Goal: Task Accomplishment & Management: Manage account settings

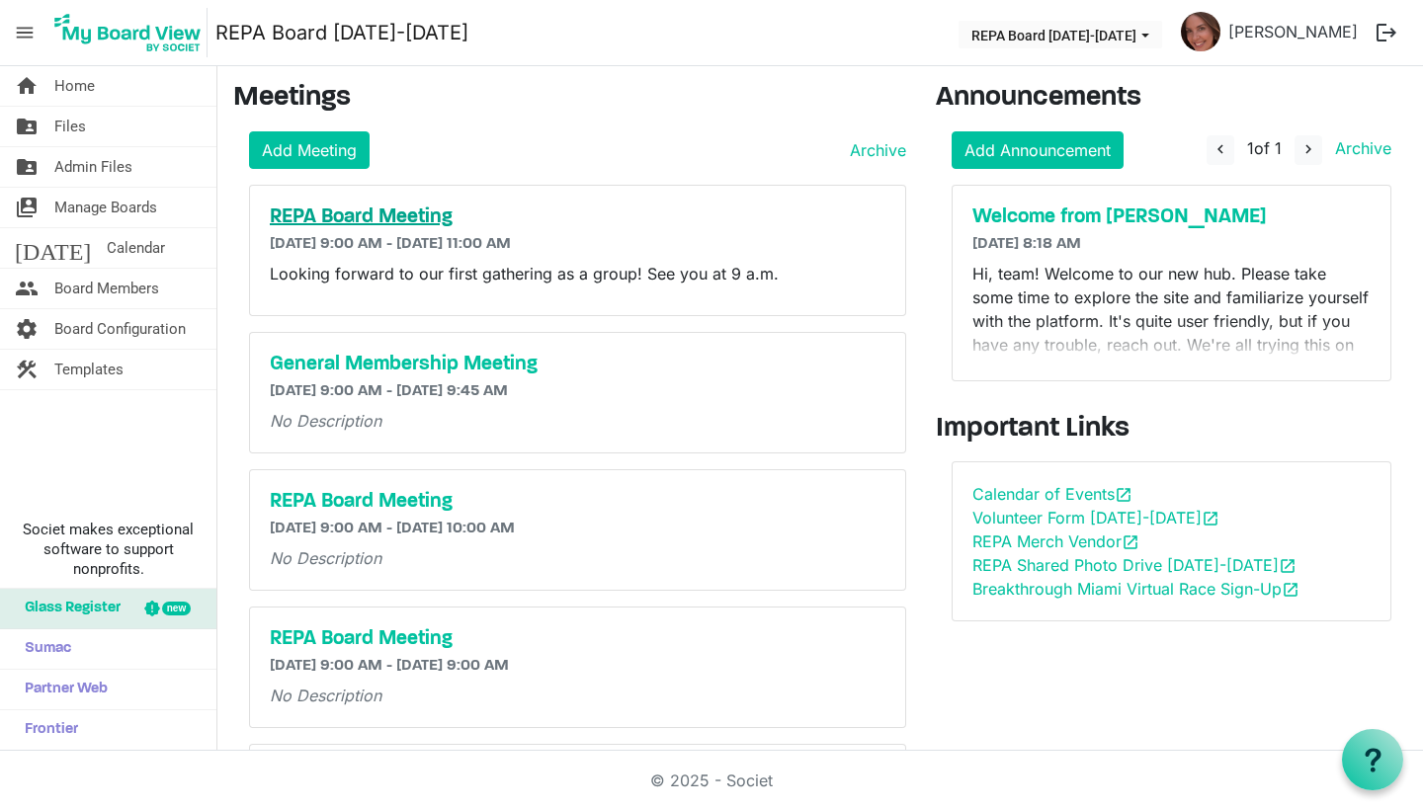
click at [354, 219] on h5 "REPA Board Meeting" at bounding box center [578, 218] width 616 height 24
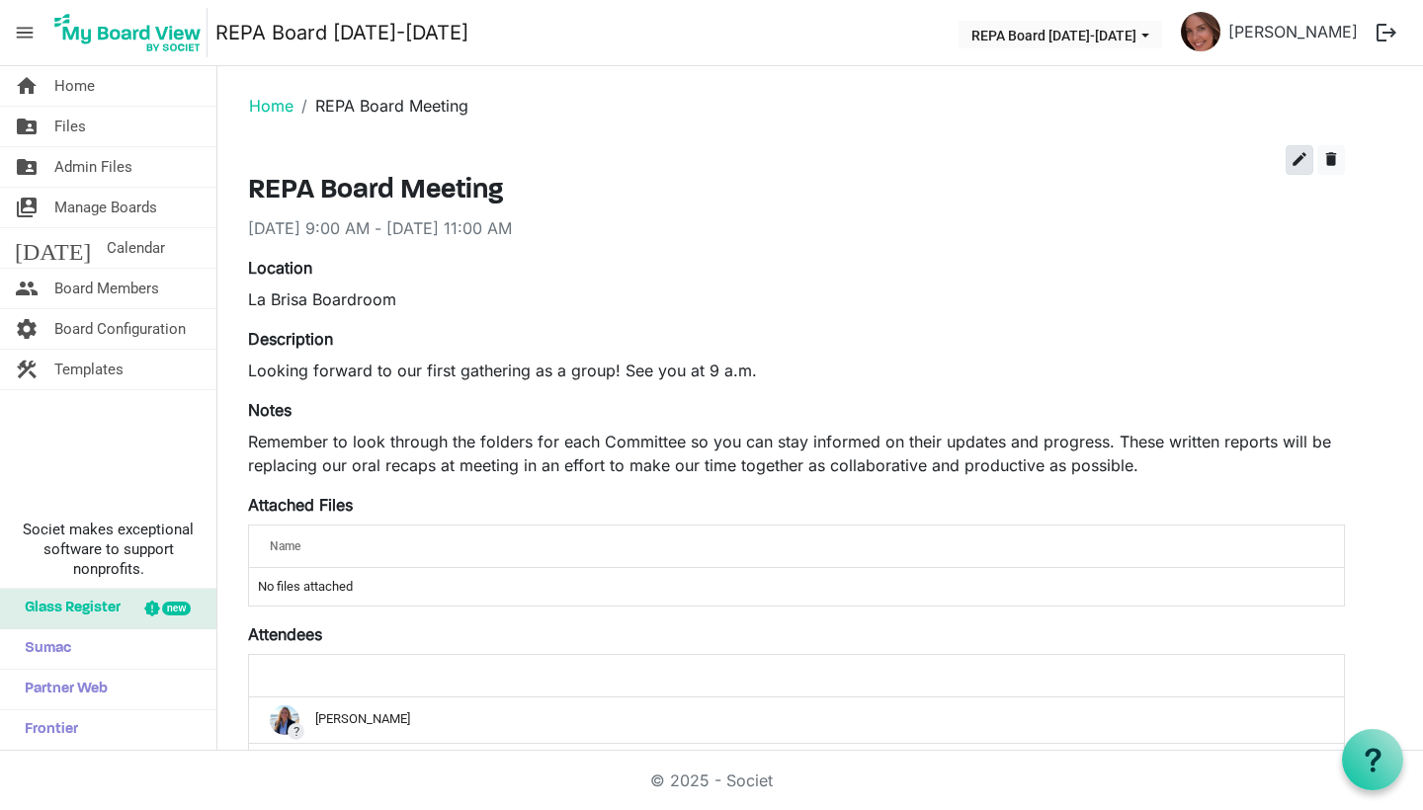
click at [1302, 160] on span "edit" at bounding box center [1299, 159] width 18 height 18
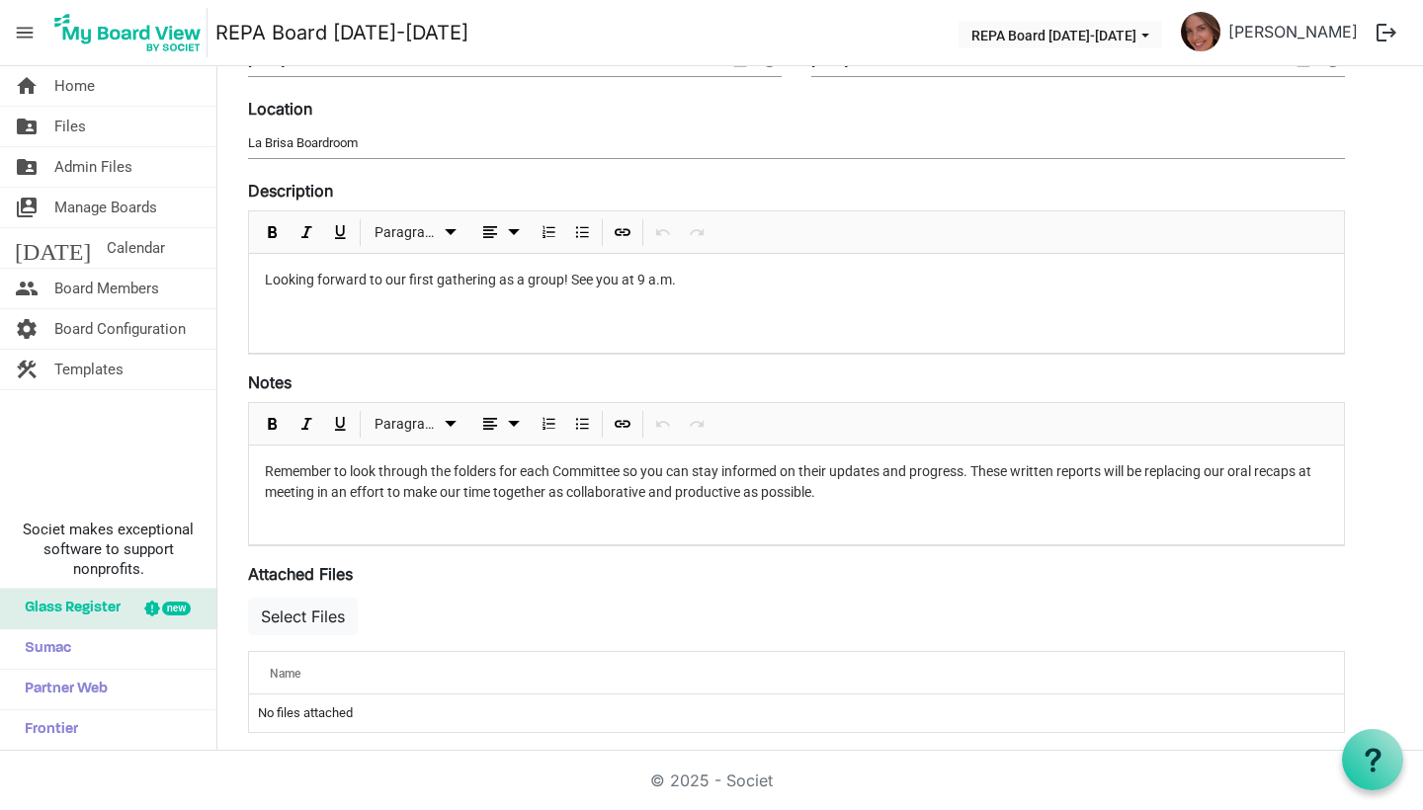
scroll to position [330, 0]
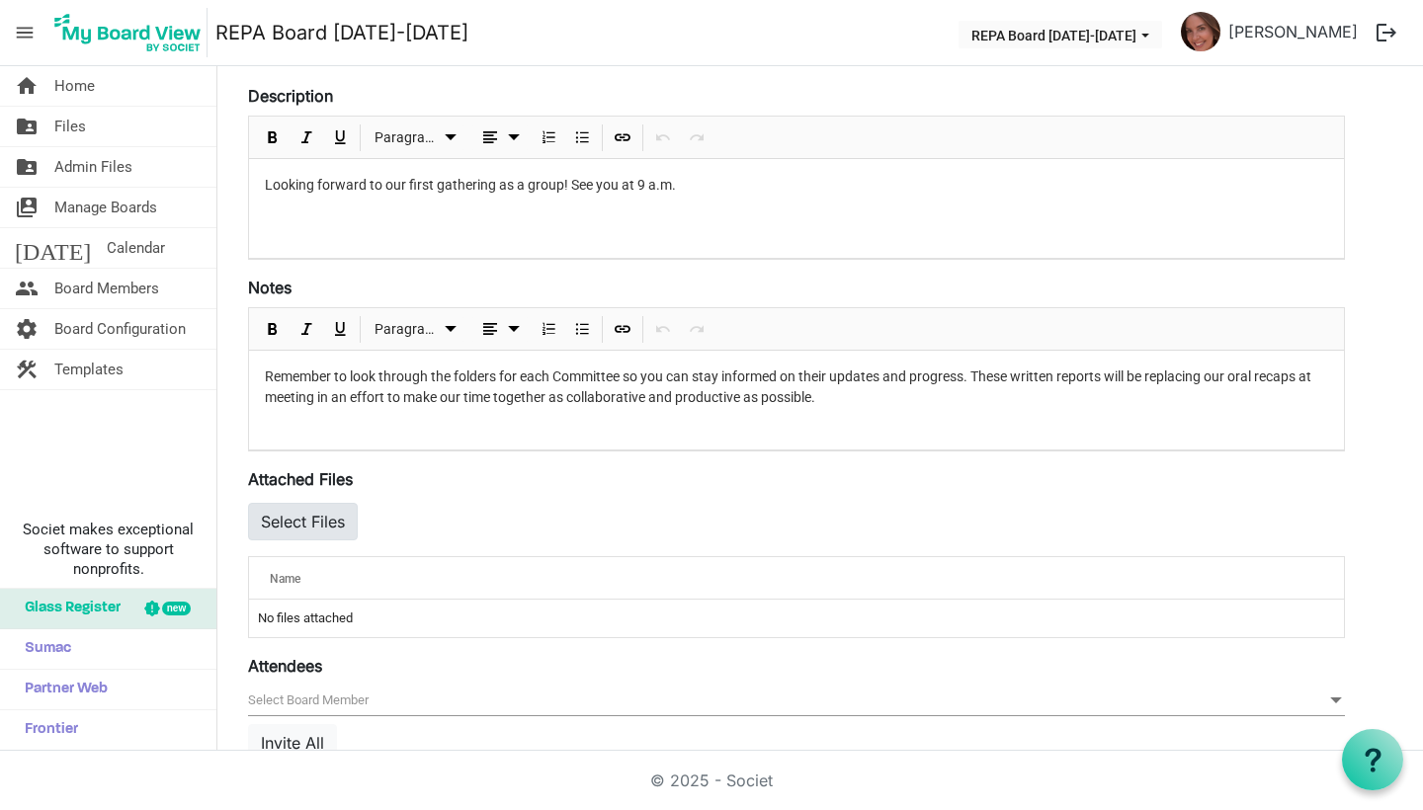
click at [338, 519] on button "Select Files" at bounding box center [303, 522] width 110 height 38
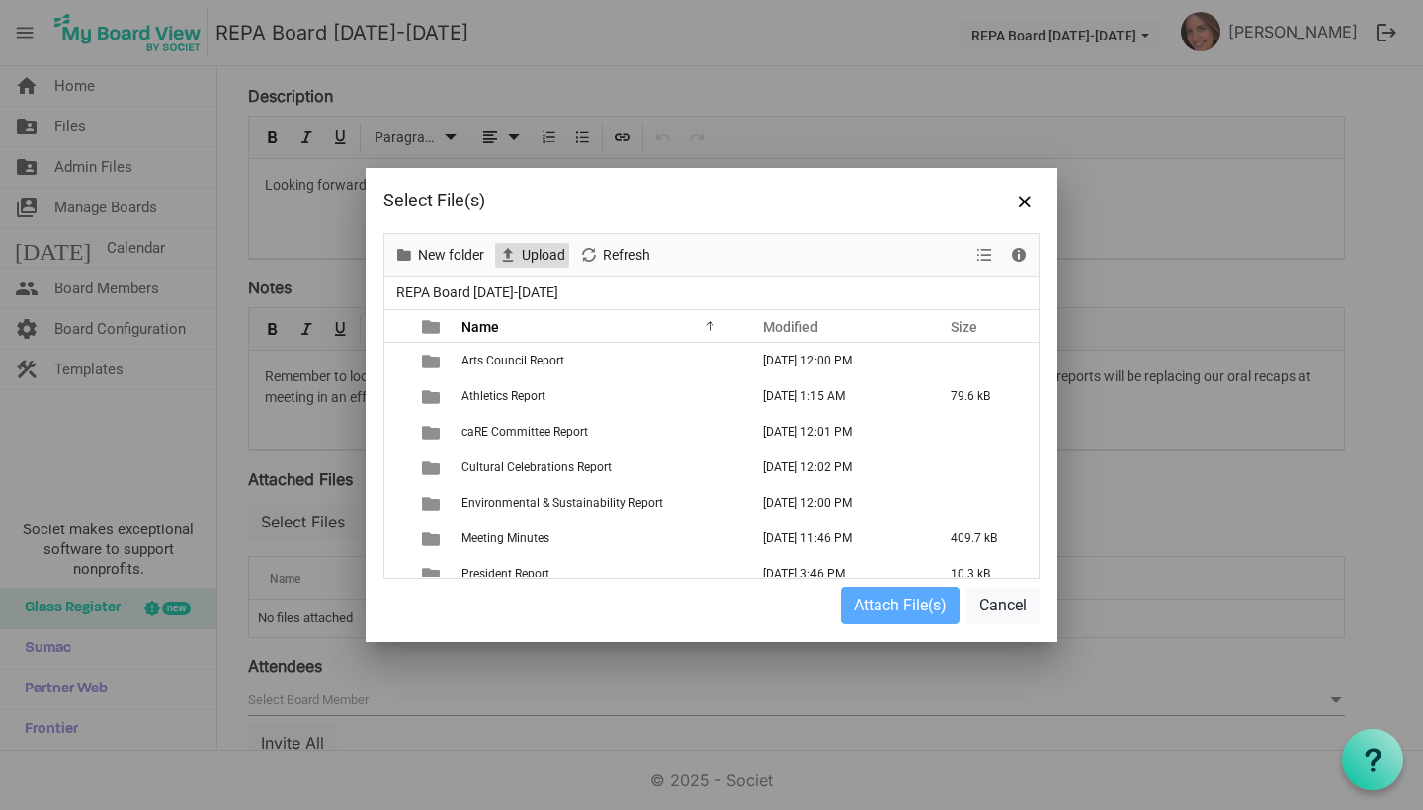
click at [530, 258] on span "Upload" at bounding box center [543, 255] width 47 height 25
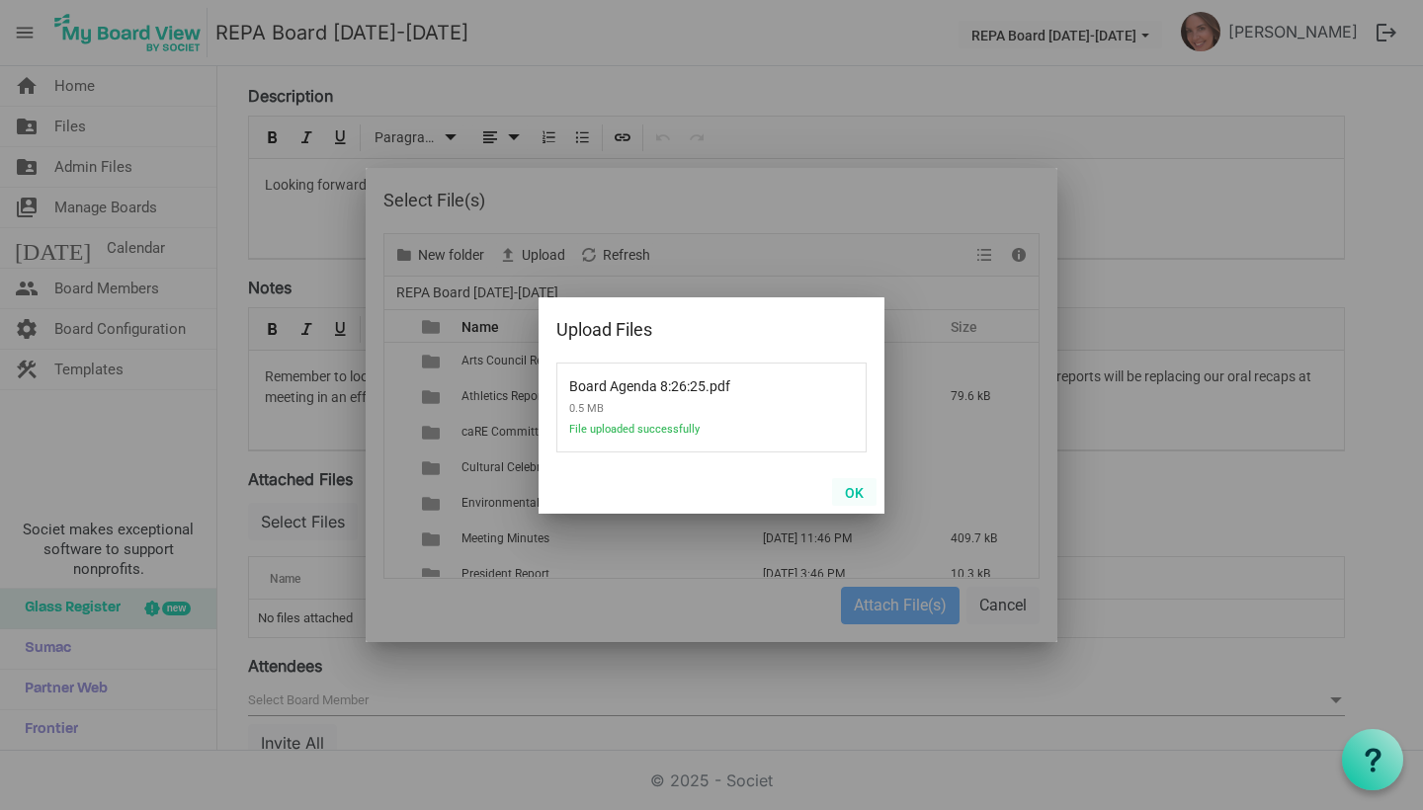
click at [855, 482] on button "OK" at bounding box center [854, 492] width 44 height 28
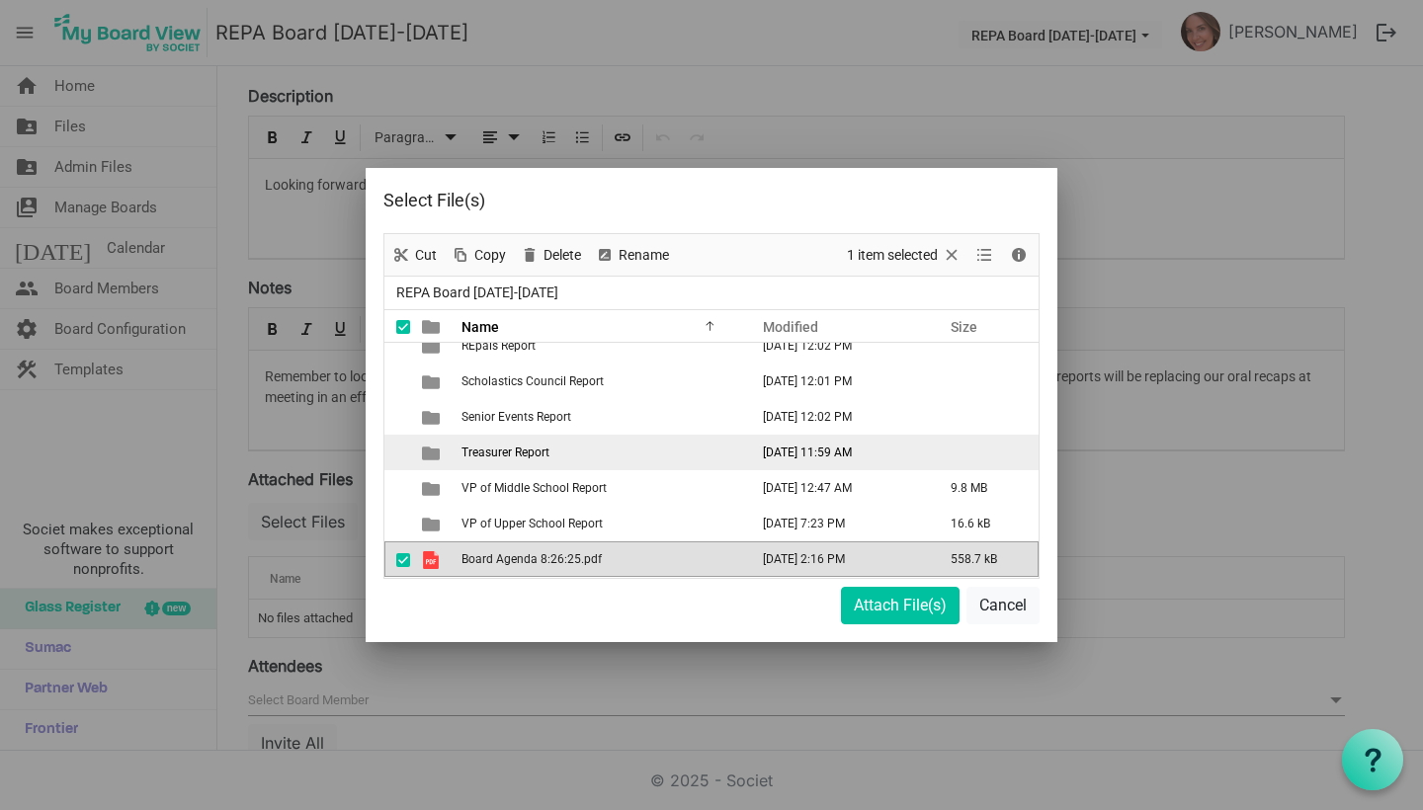
scroll to position [0, 0]
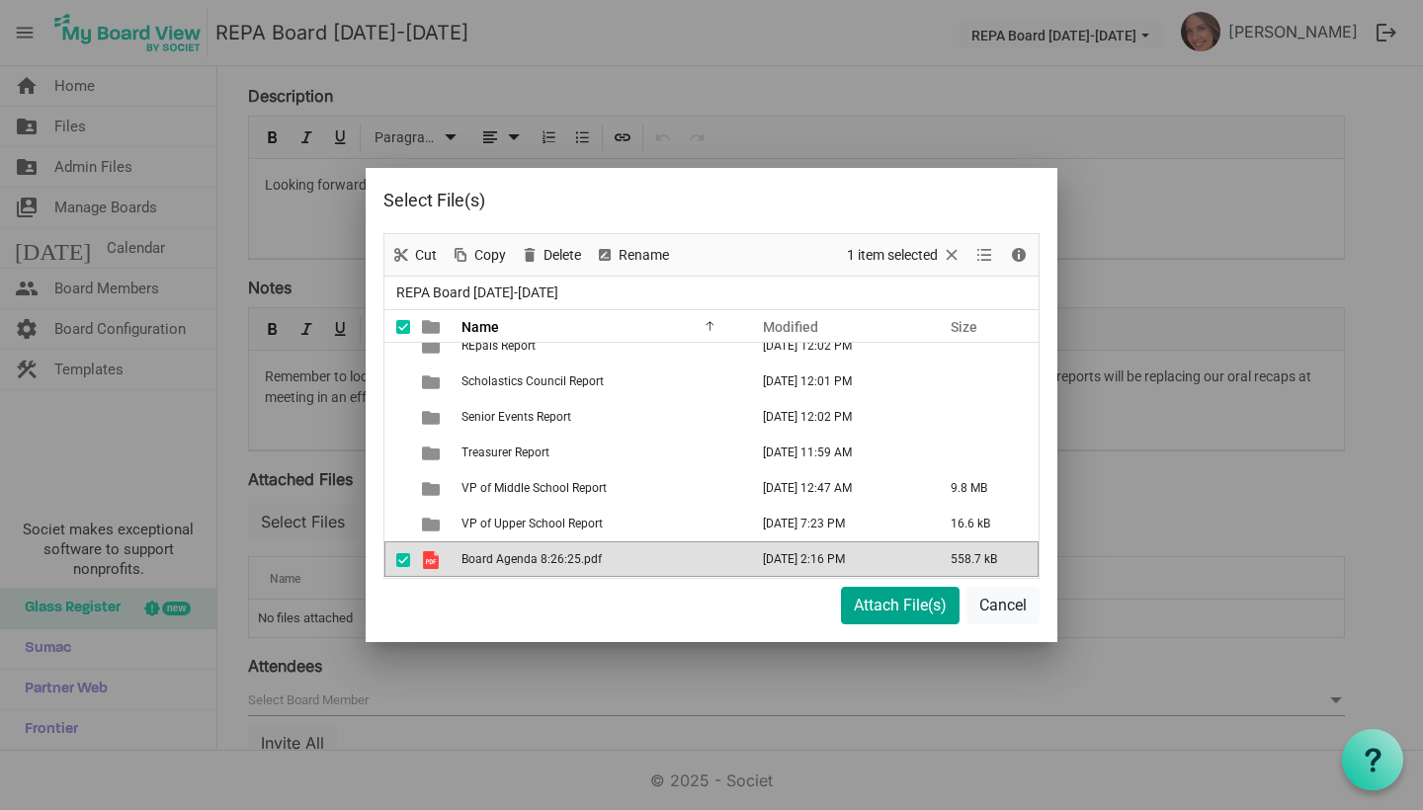
click at [936, 601] on button "Attach File(s)" at bounding box center [900, 606] width 119 height 38
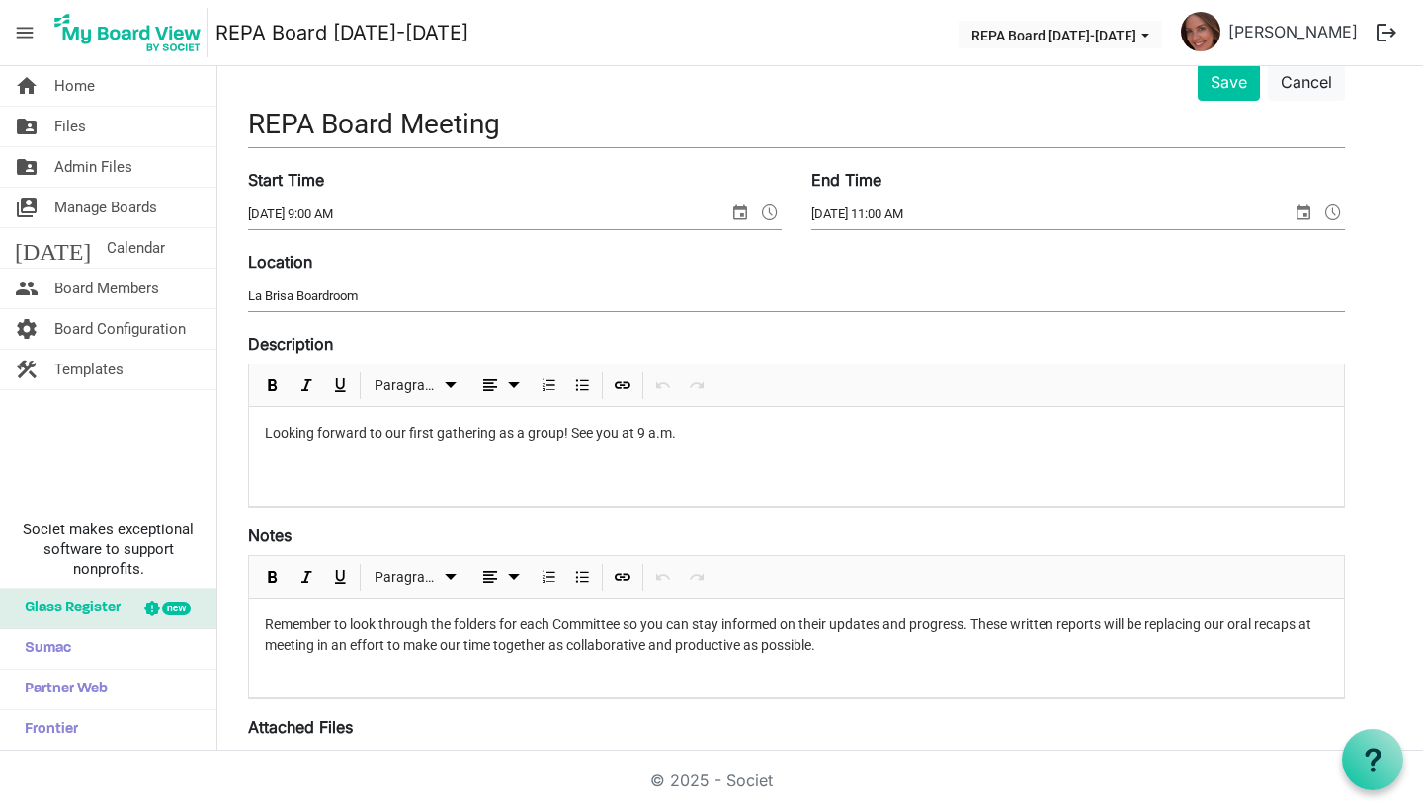
scroll to position [58, 0]
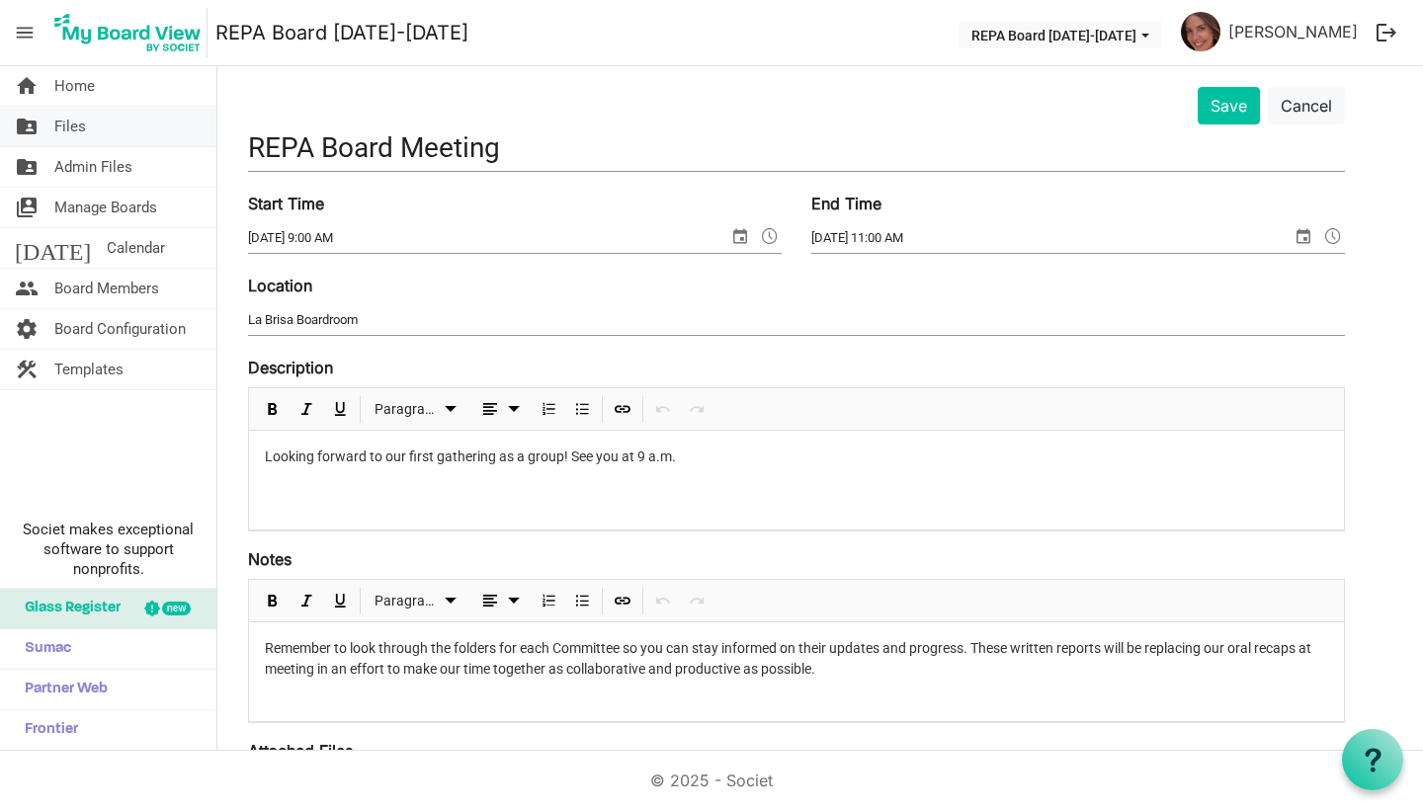
click at [112, 118] on link "folder_shared Files" at bounding box center [108, 127] width 216 height 40
click at [29, 123] on span "folder_shared" at bounding box center [27, 127] width 24 height 40
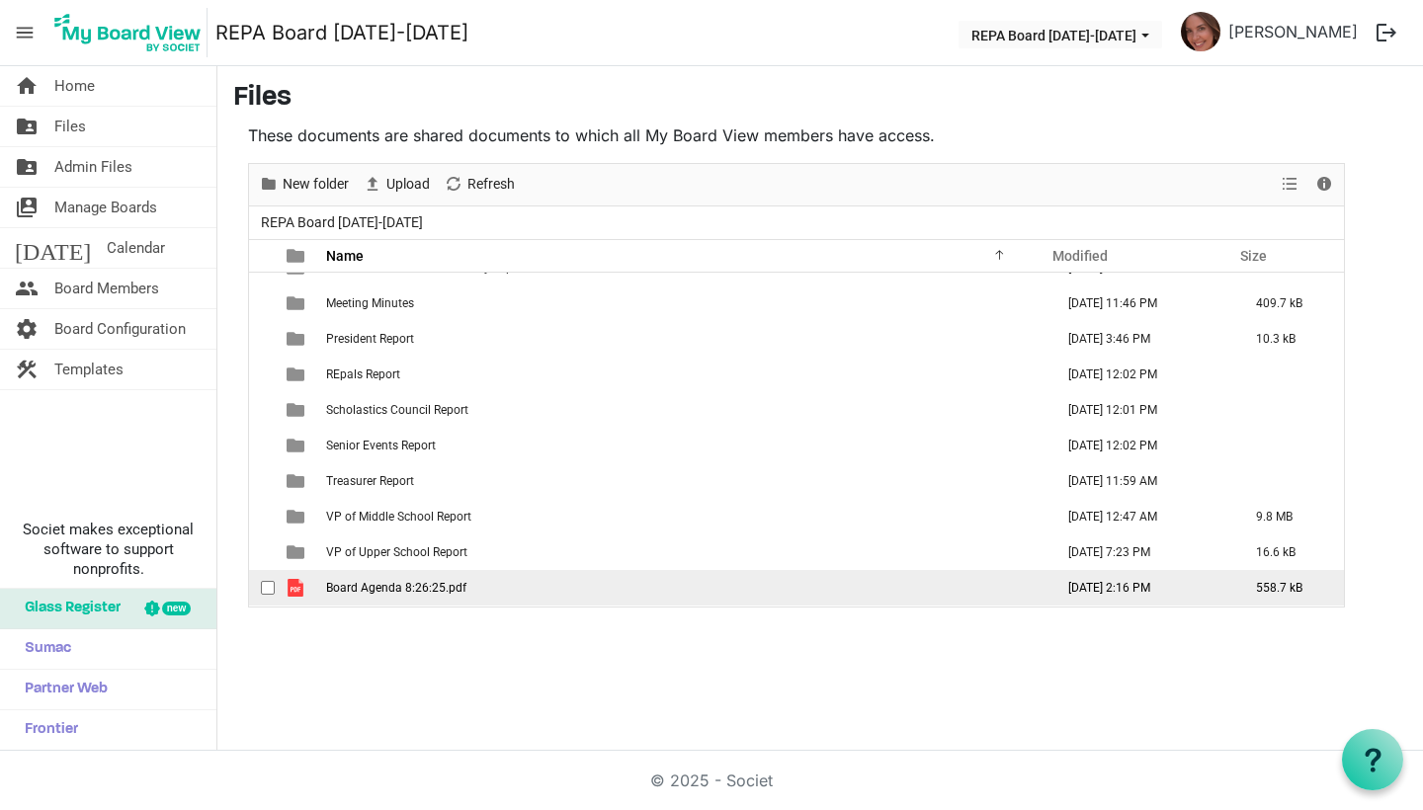
scroll to position [165, 0]
click at [364, 593] on span "Board Agenda 8:26:25.pdf" at bounding box center [396, 588] width 140 height 14
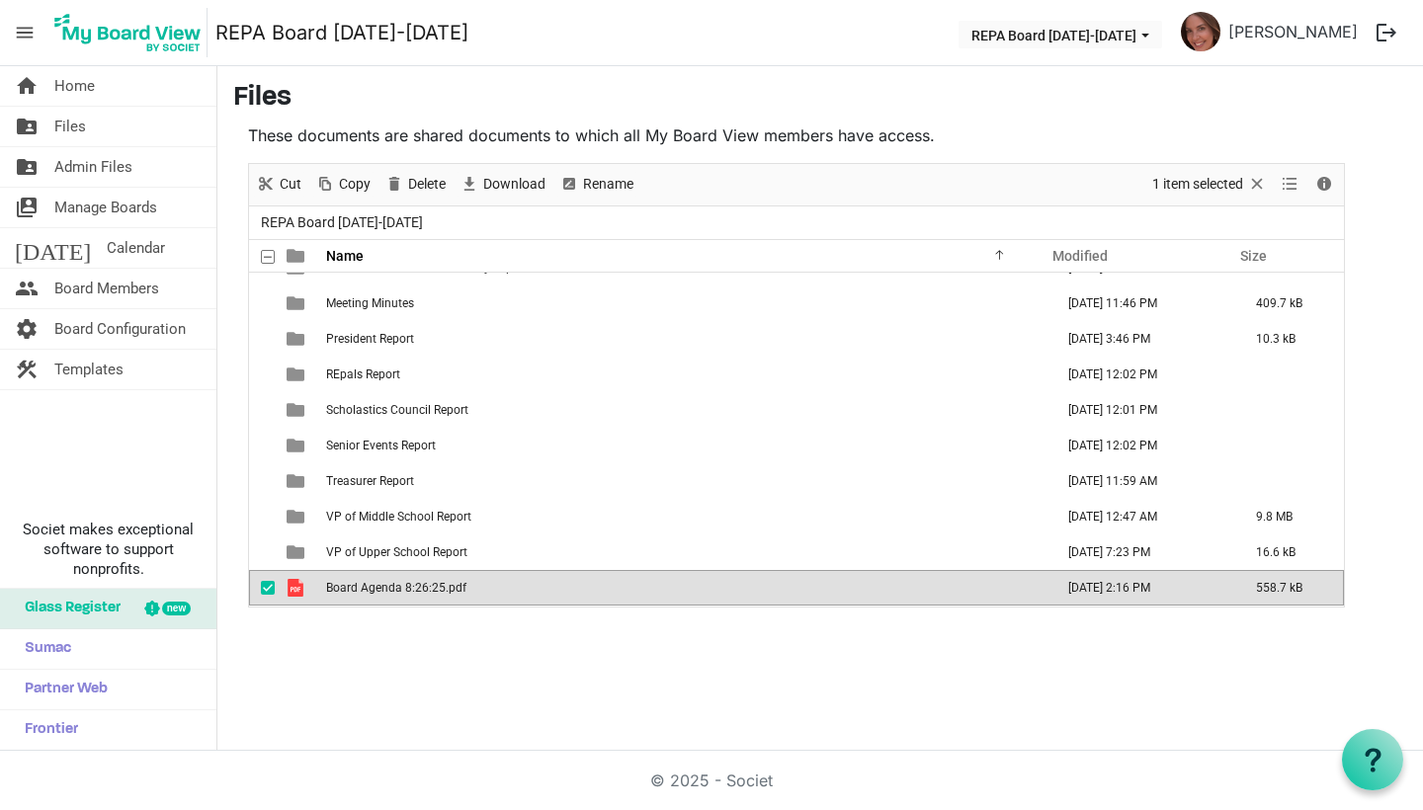
click at [364, 593] on span "Board Agenda 8:26:25.pdf" at bounding box center [396, 588] width 140 height 14
click at [603, 189] on span "Rename" at bounding box center [608, 184] width 54 height 25
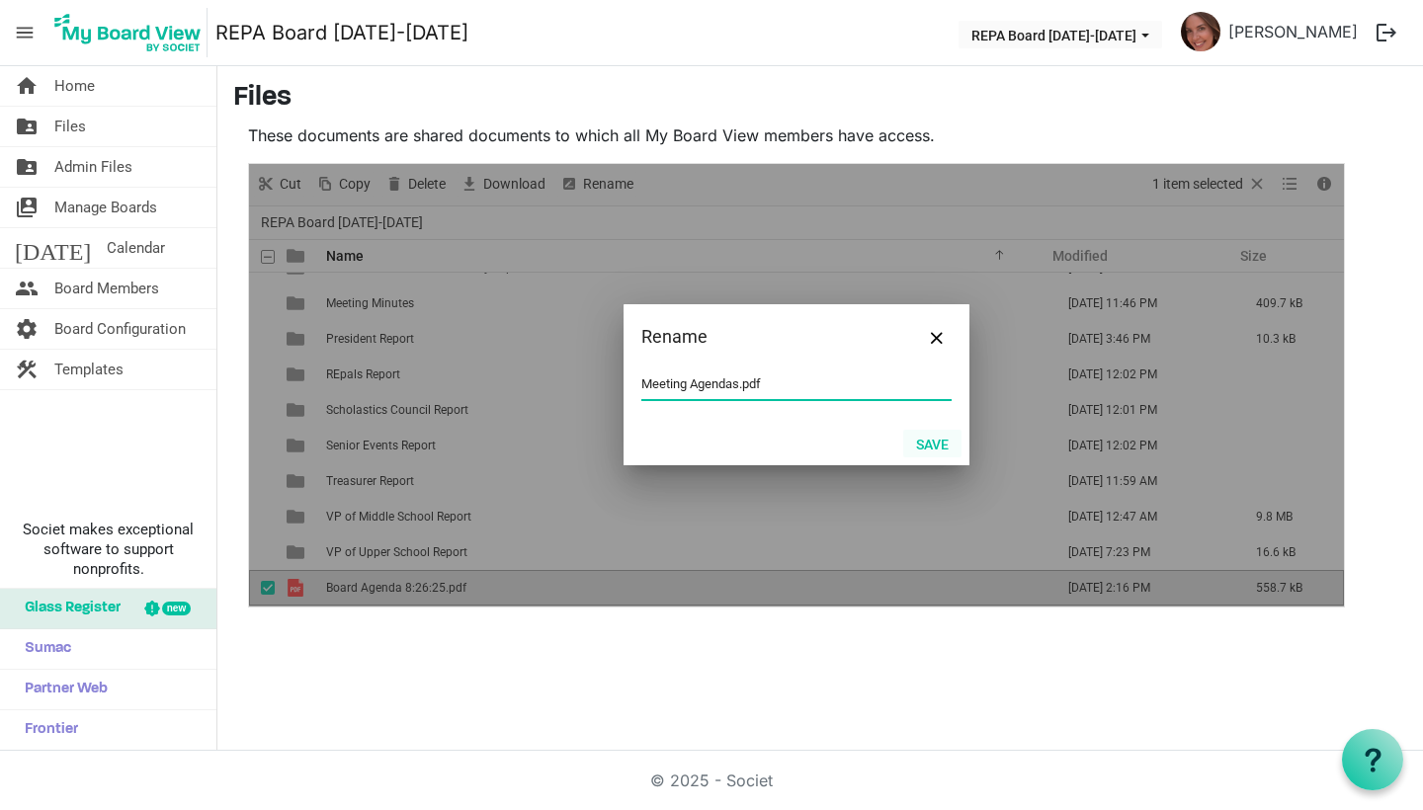
type input "Meeting Agendas.pdf"
click at [938, 438] on button "Save" at bounding box center [932, 444] width 58 height 28
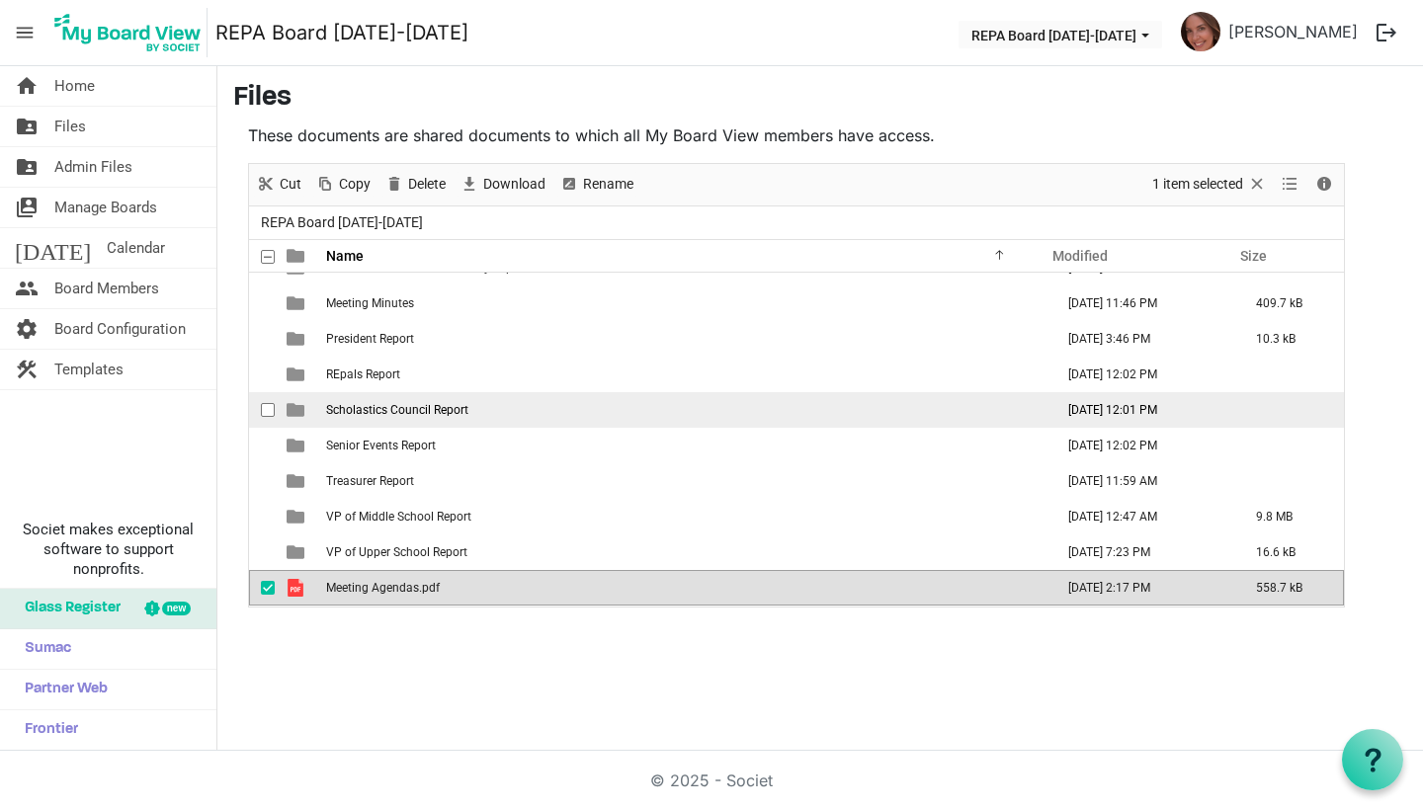
click at [672, 411] on td "Scholastics Council Report" at bounding box center [683, 410] width 727 height 36
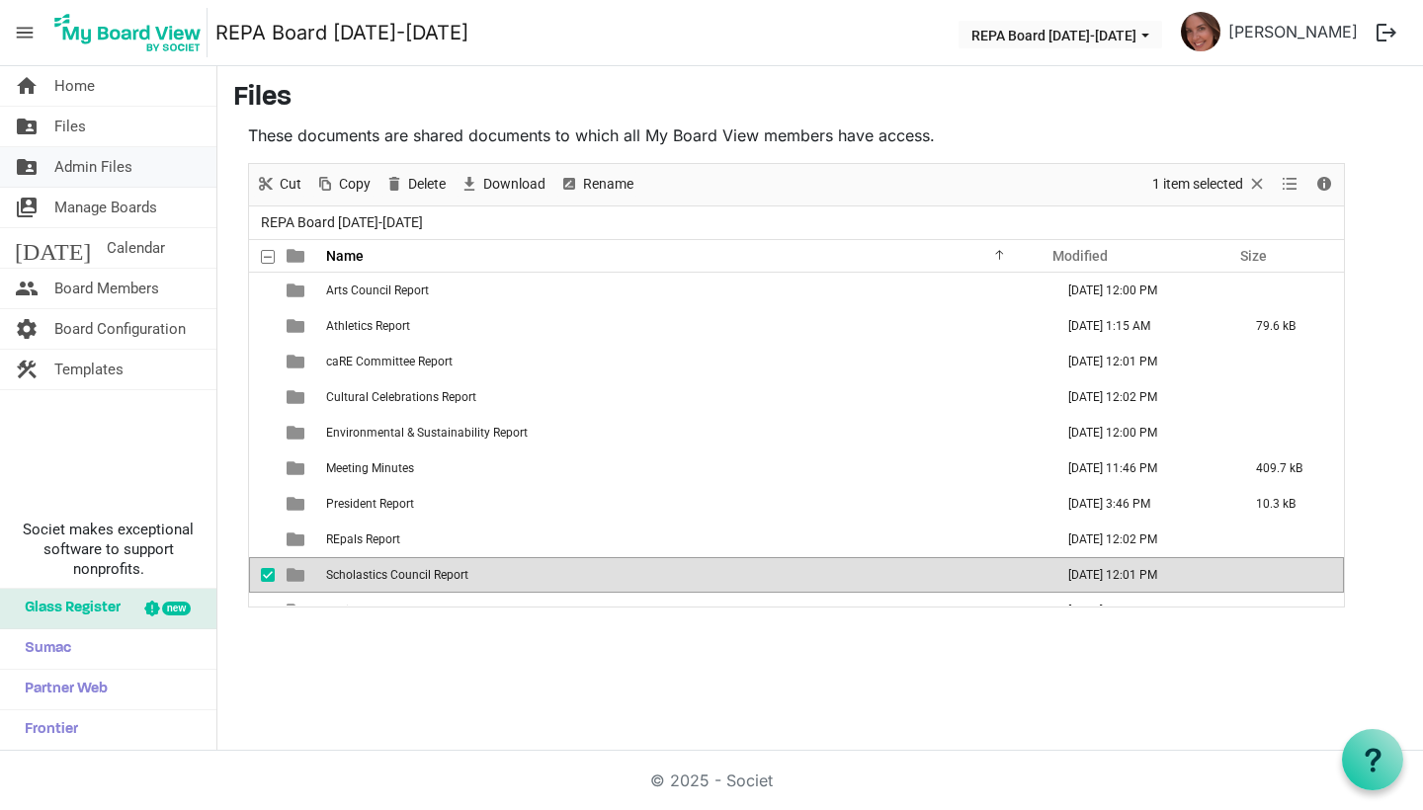
click at [85, 162] on span "Admin Files" at bounding box center [93, 167] width 78 height 40
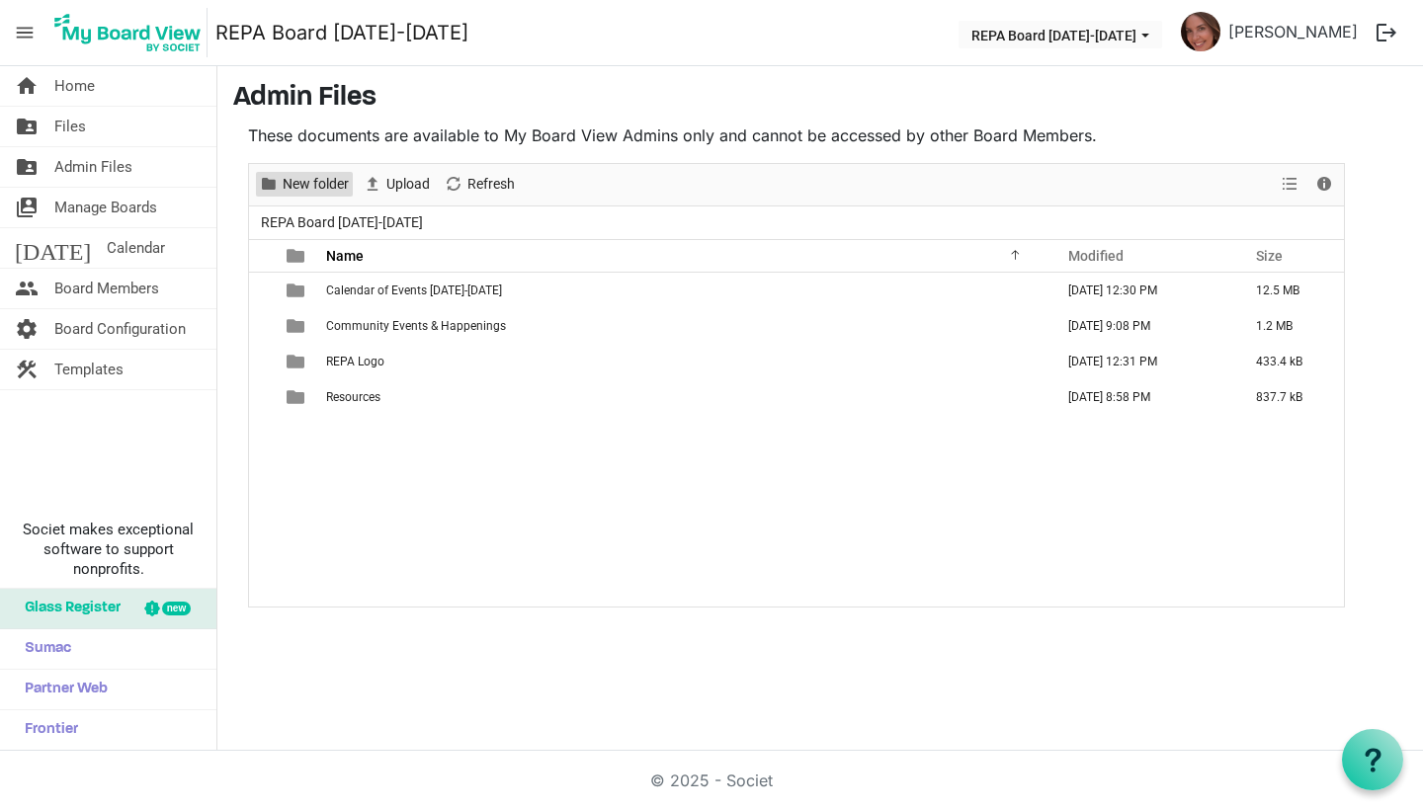
click at [322, 179] on span "New folder" at bounding box center [316, 184] width 70 height 25
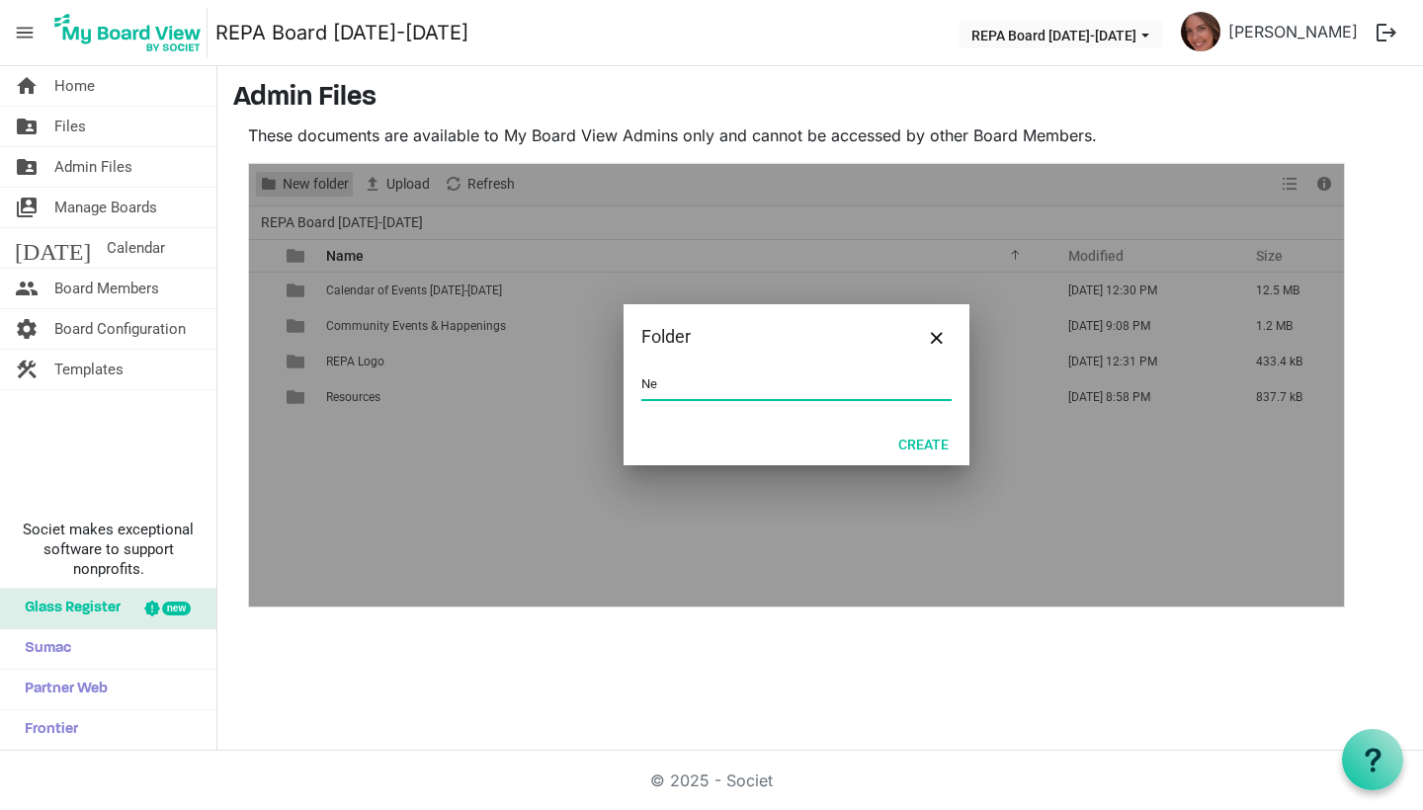
type input "N"
type input "Meeting Agendas"
click at [940, 448] on button "Create" at bounding box center [923, 444] width 76 height 28
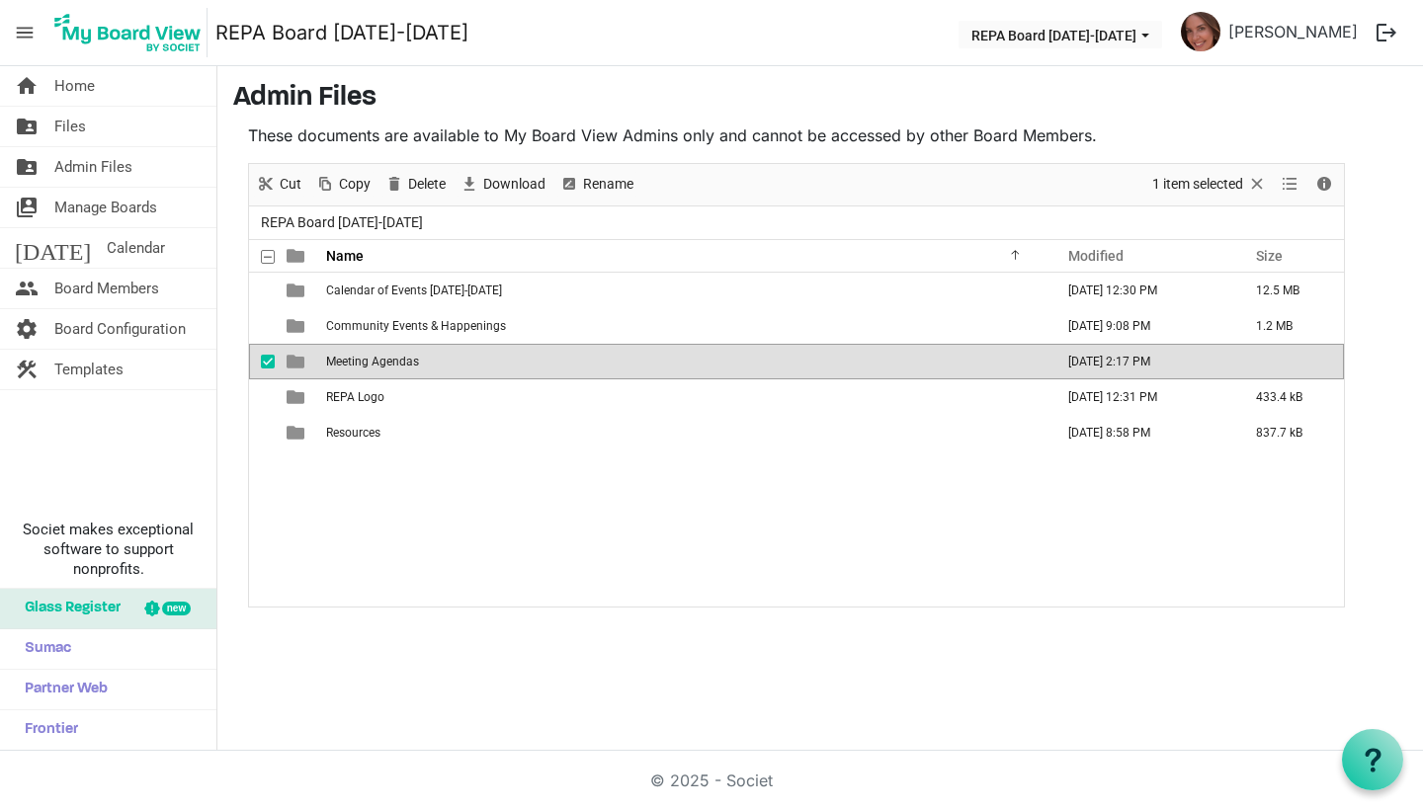
click at [382, 361] on span "Meeting Agendas" at bounding box center [372, 362] width 93 height 14
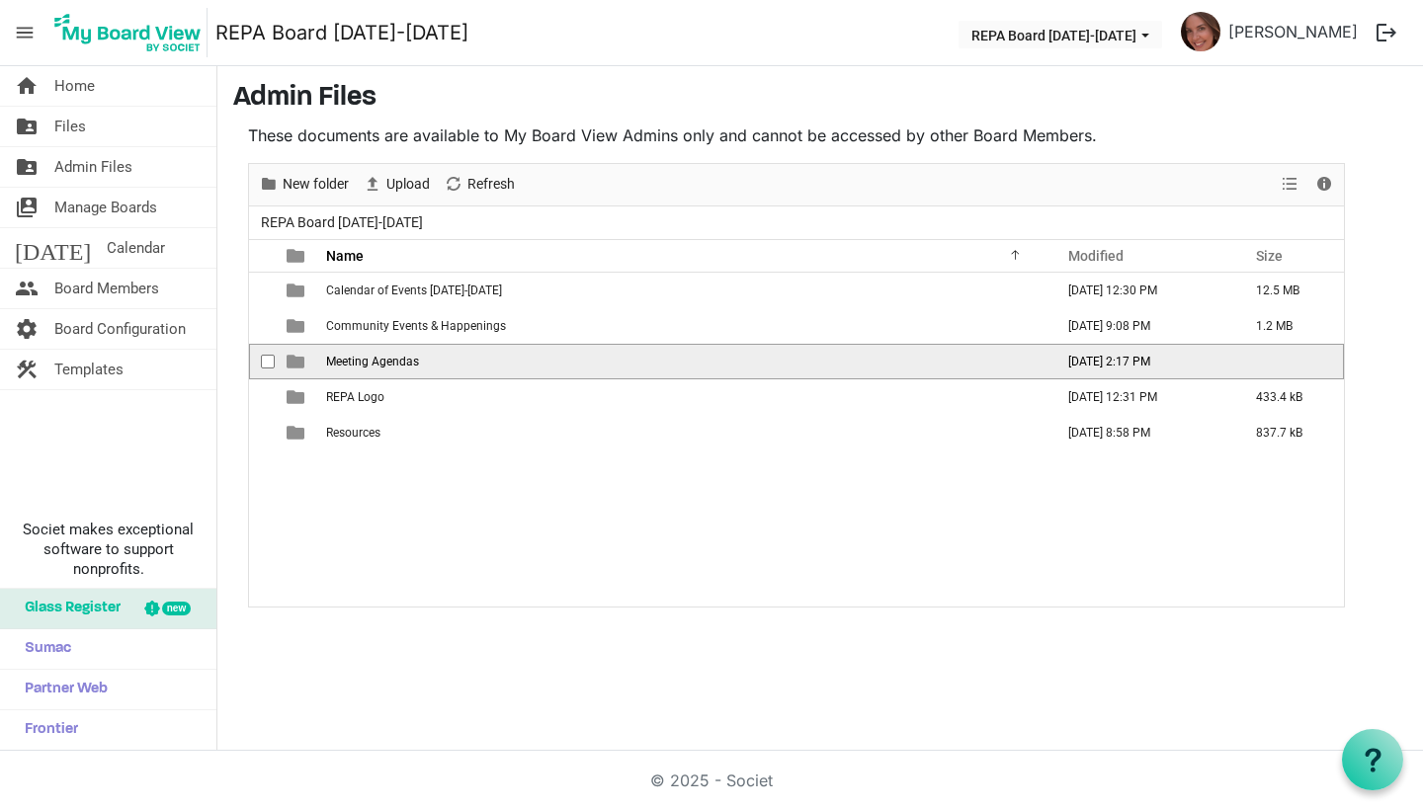
click at [382, 361] on span "Meeting Agendas" at bounding box center [372, 362] width 93 height 14
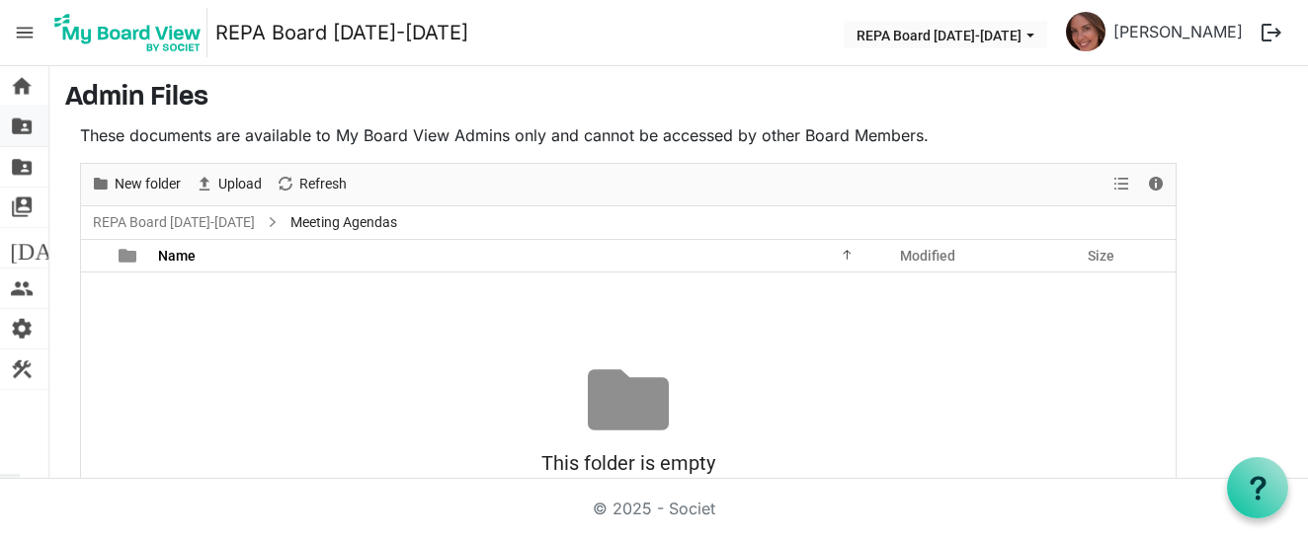
click at [23, 130] on span "folder_shared" at bounding box center [22, 127] width 24 height 40
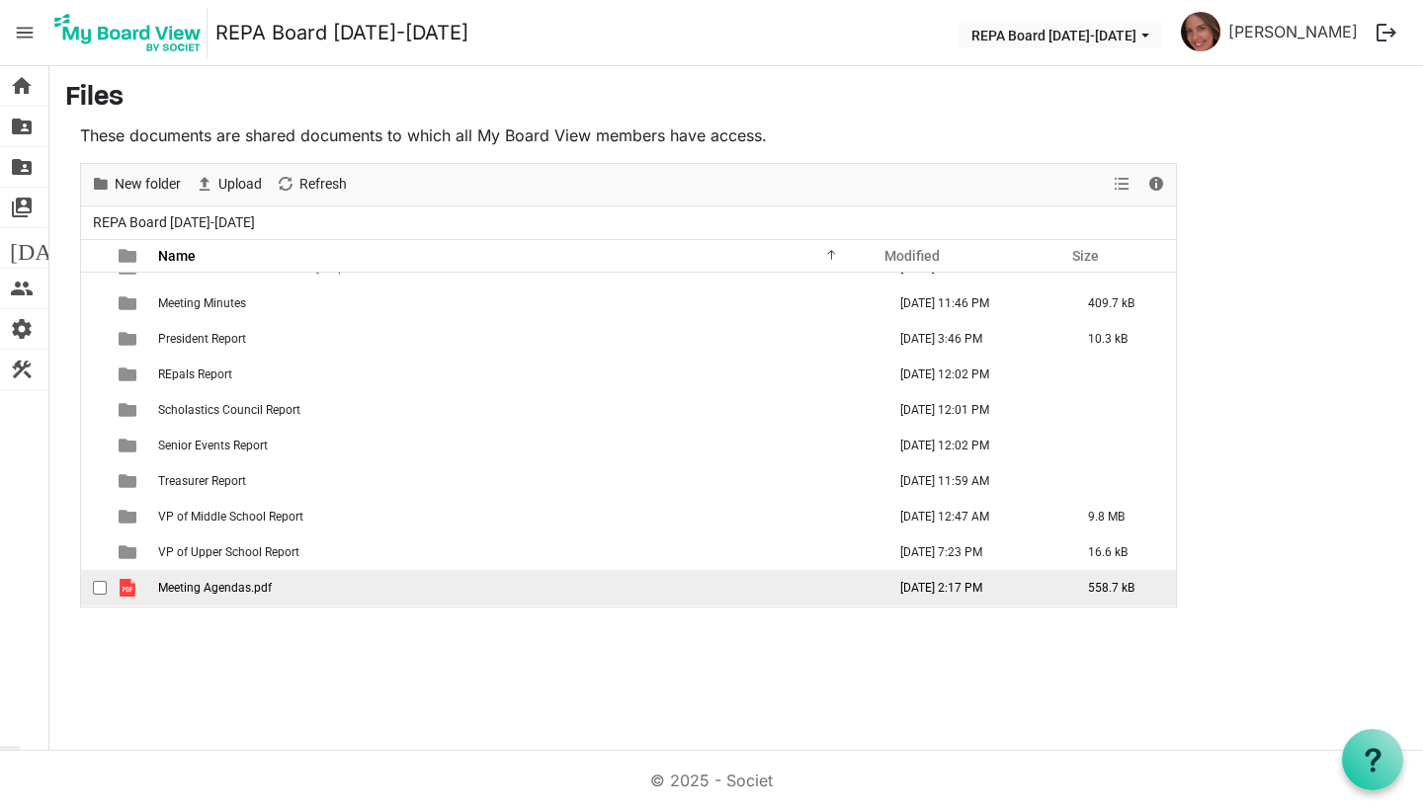
click at [213, 537] on span "Meeting Agendas.pdf" at bounding box center [215, 588] width 114 height 14
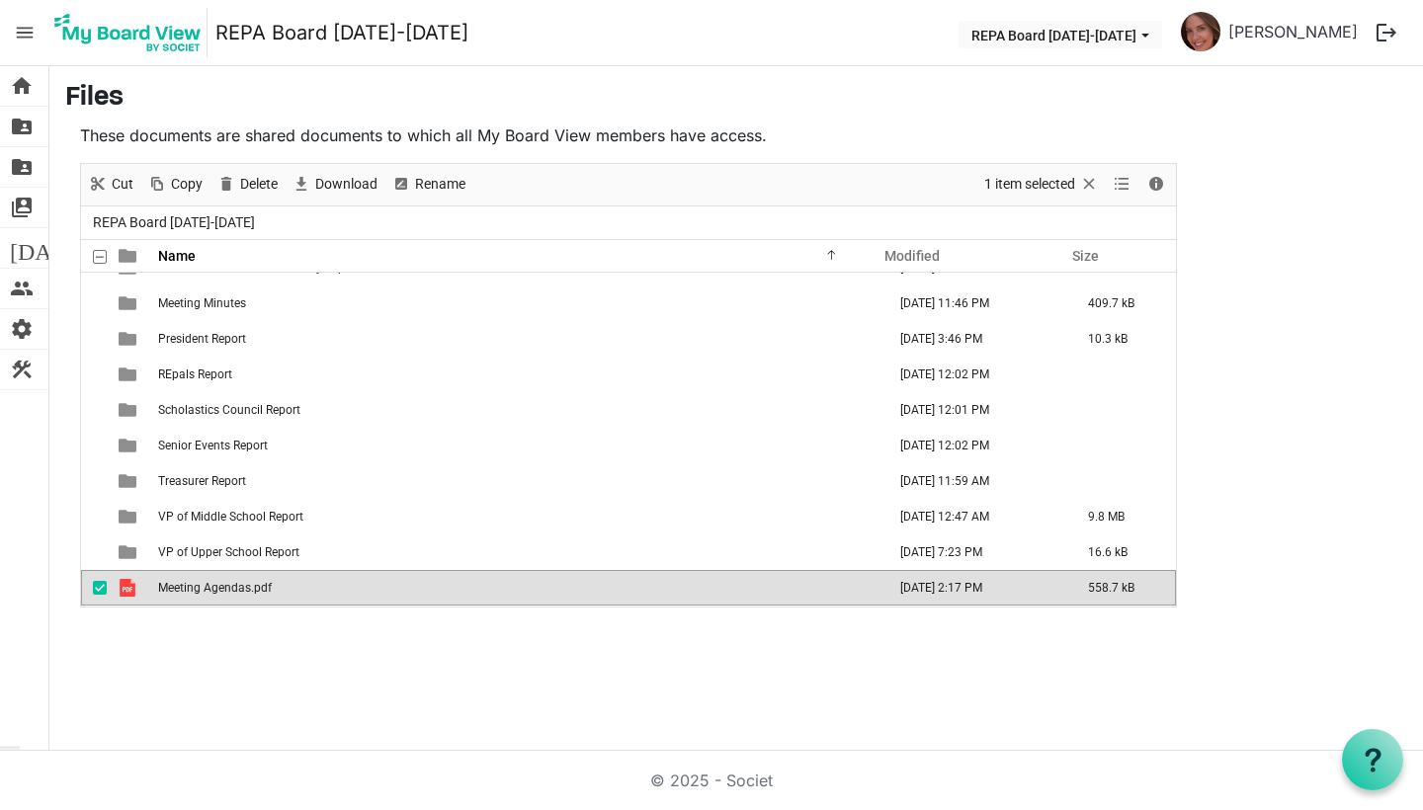
click at [213, 537] on span "Meeting Agendas.pdf" at bounding box center [215, 588] width 114 height 14
click at [255, 172] on span "Delete" at bounding box center [258, 184] width 41 height 25
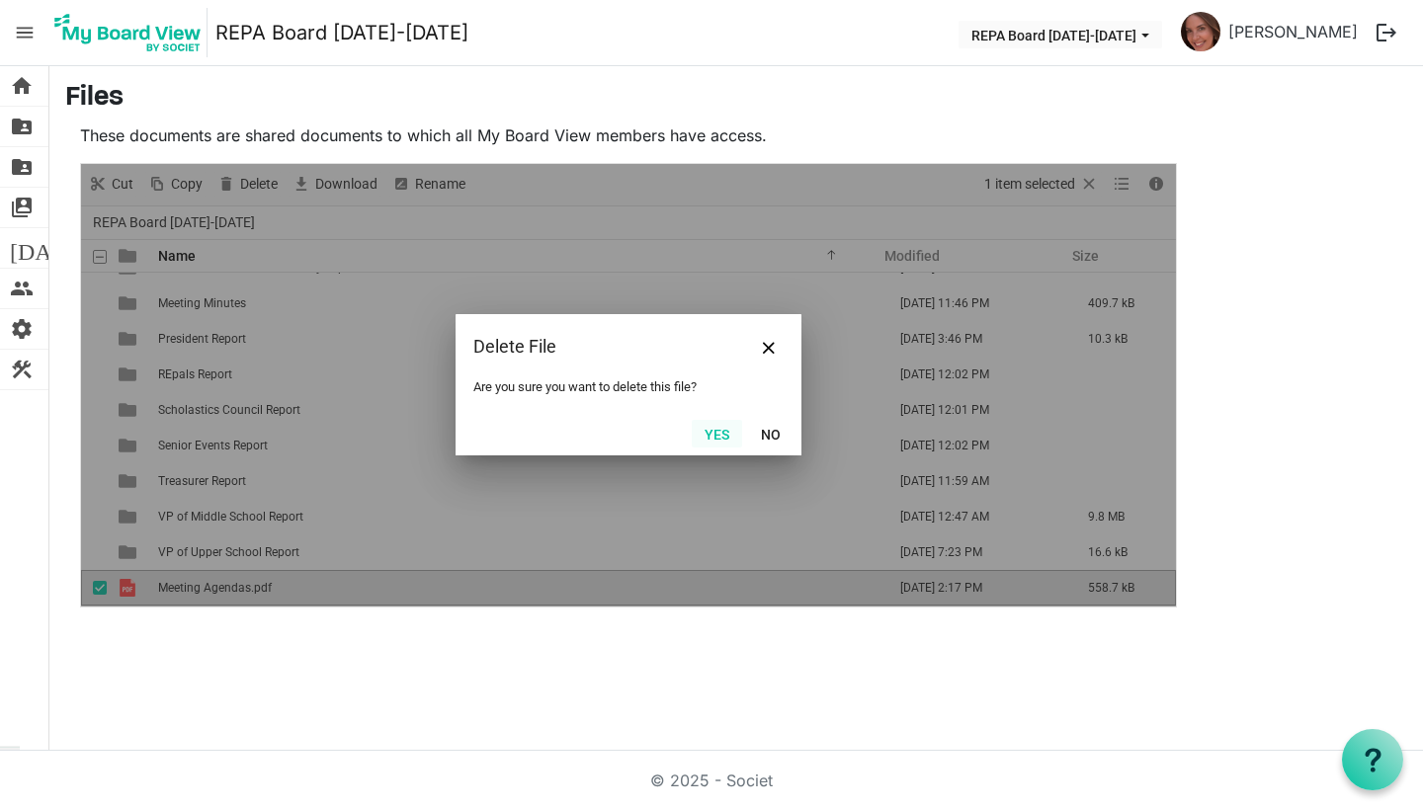
click at [706, 435] on button "Yes" at bounding box center [717, 434] width 50 height 28
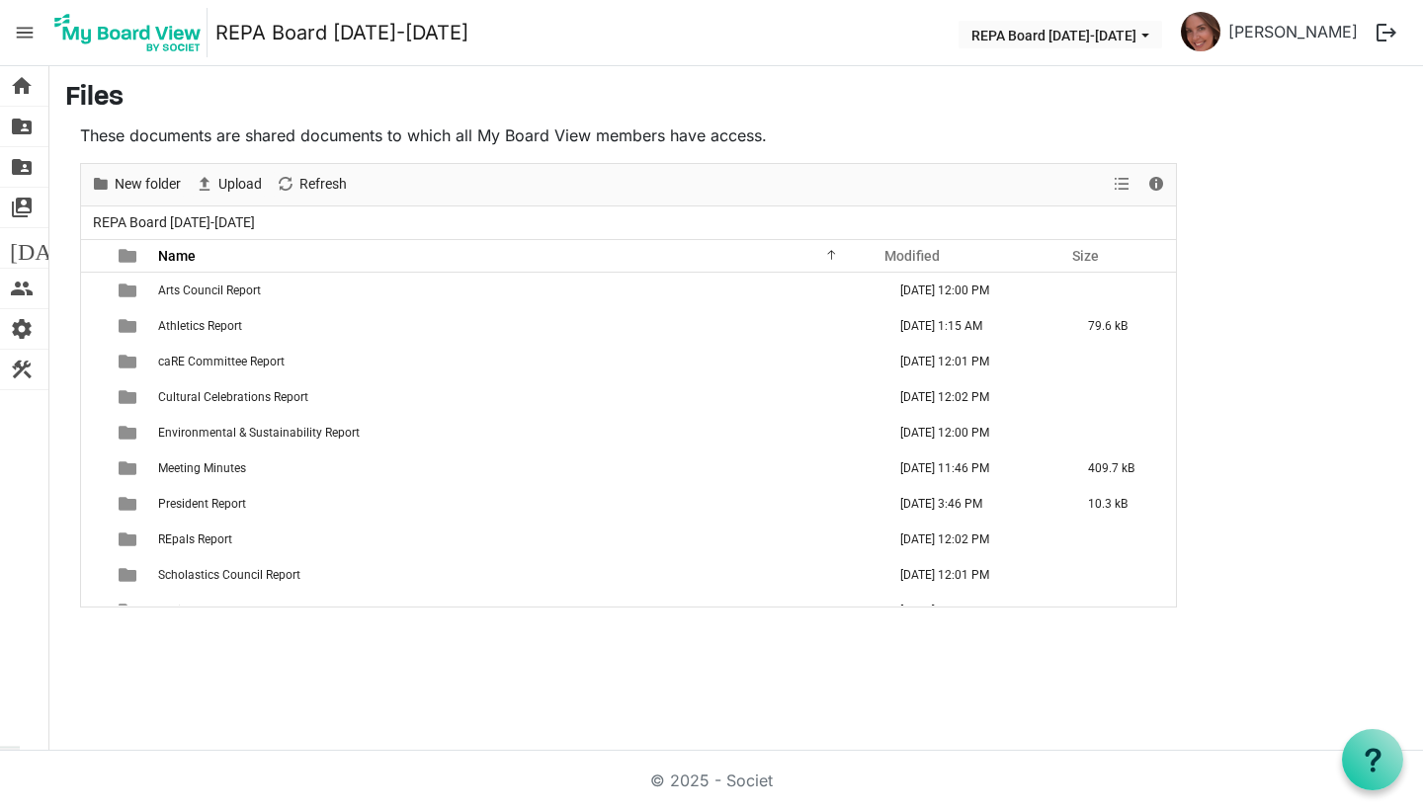
click at [24, 32] on span "menu" at bounding box center [25, 33] width 38 height 38
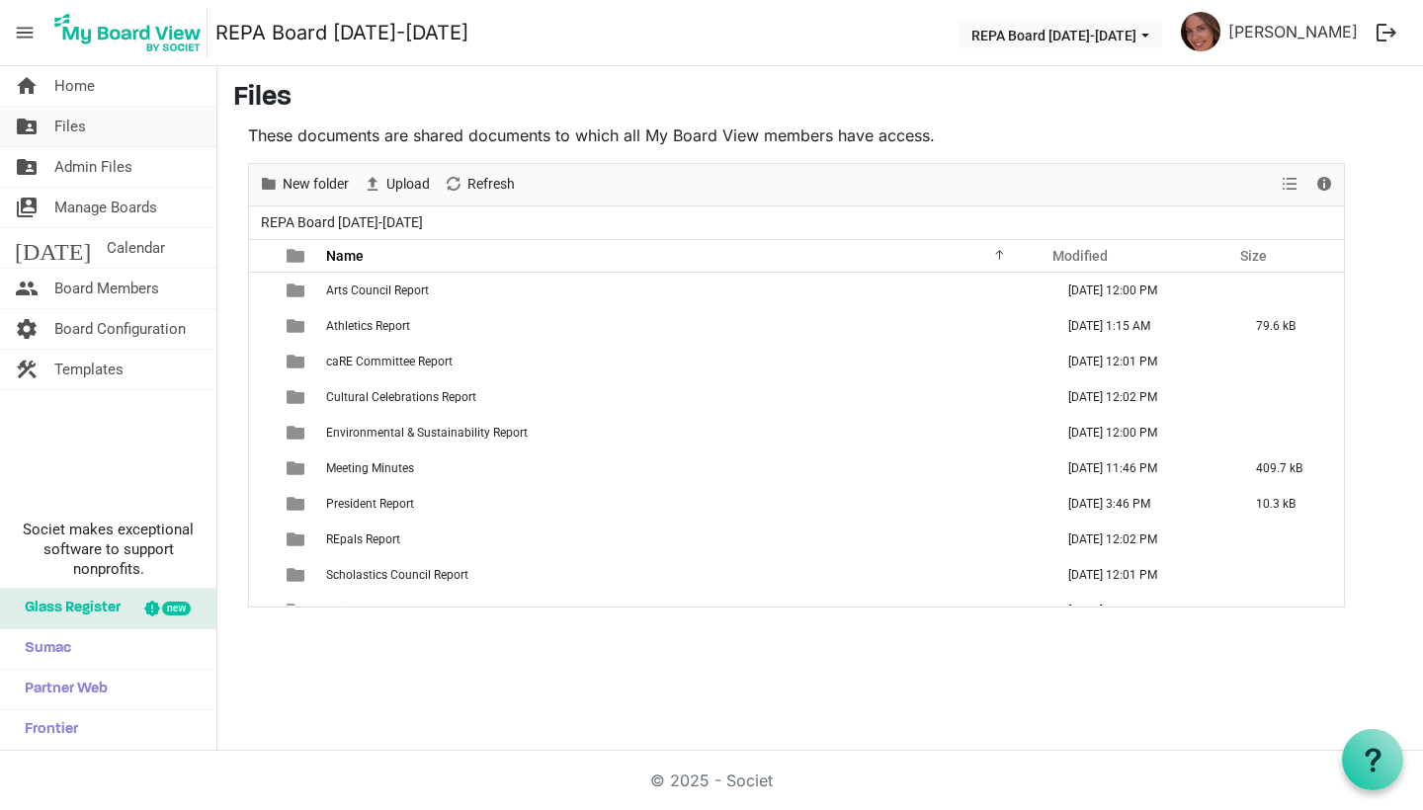
click at [78, 111] on span "Files" at bounding box center [70, 127] width 32 height 40
click at [78, 90] on span "Home" at bounding box center [74, 86] width 41 height 40
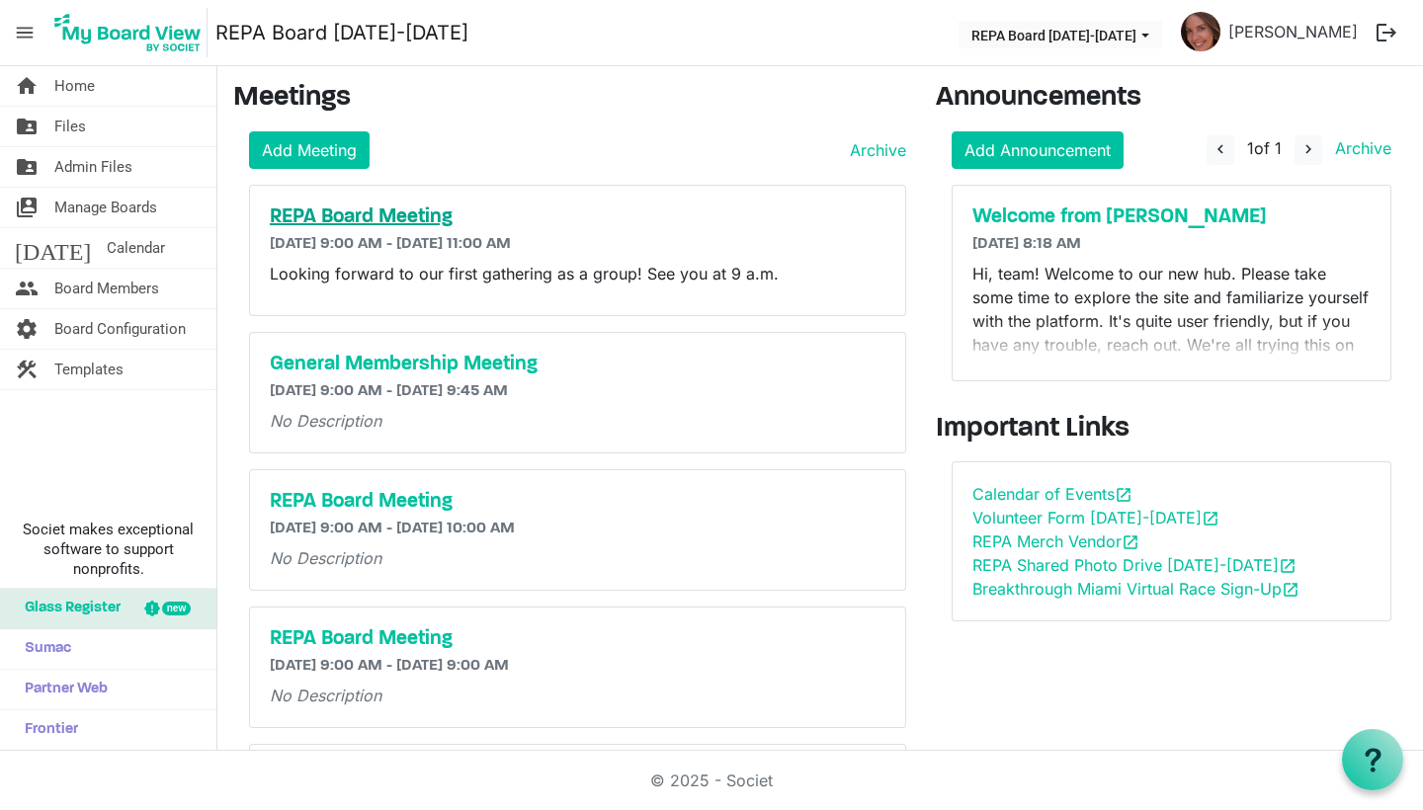
click at [397, 208] on h5 "REPA Board Meeting" at bounding box center [578, 218] width 616 height 24
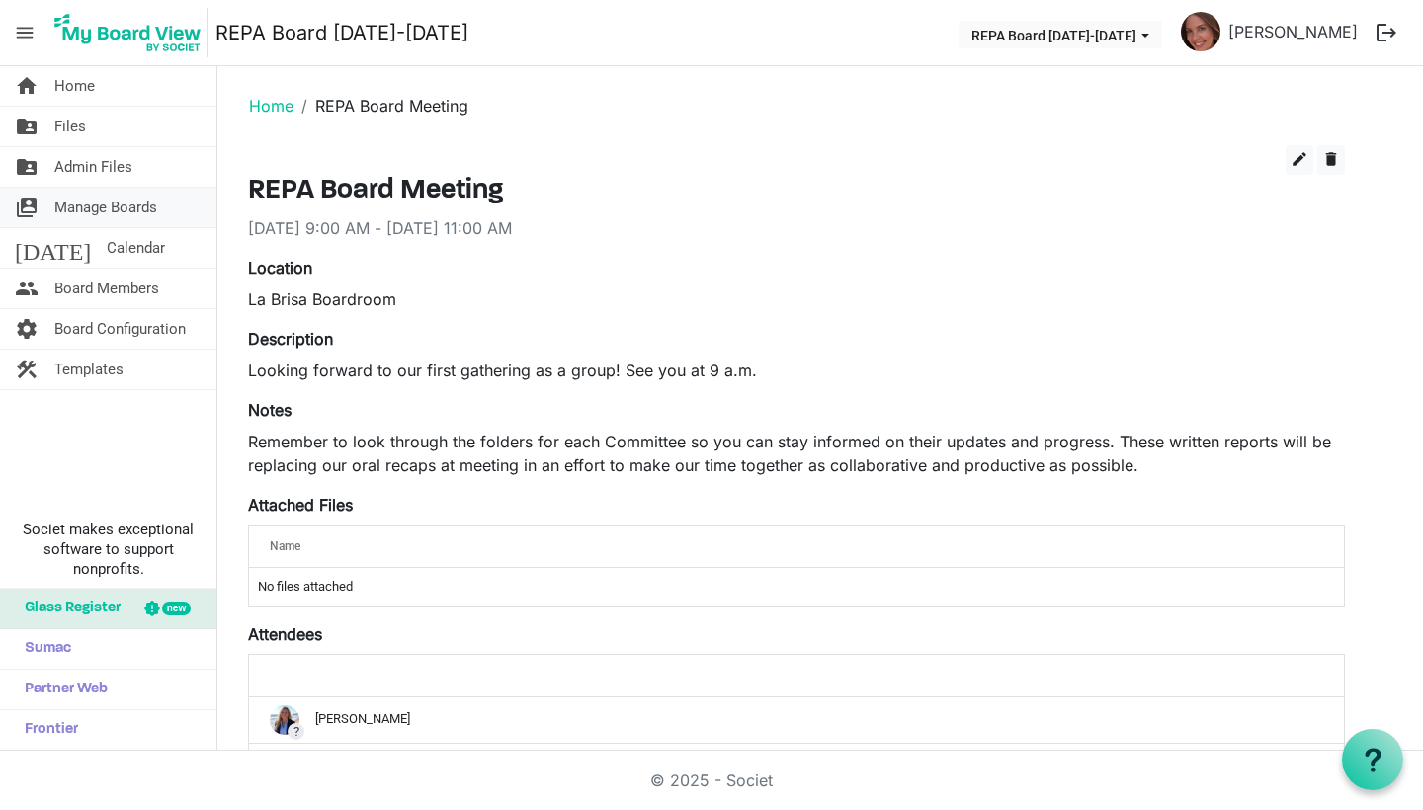
click at [55, 202] on span "Manage Boards" at bounding box center [105, 208] width 103 height 40
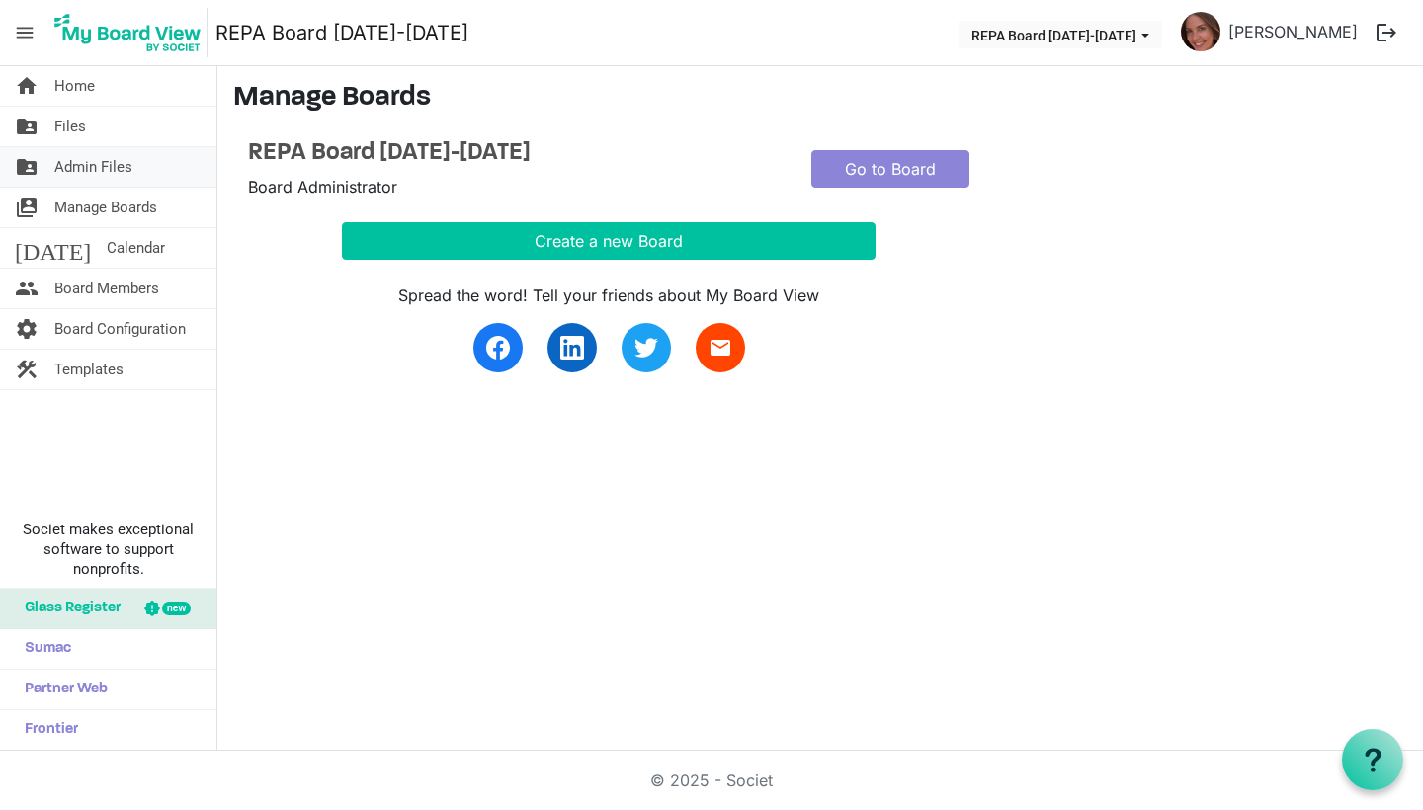
click at [62, 167] on span "Admin Files" at bounding box center [93, 167] width 78 height 40
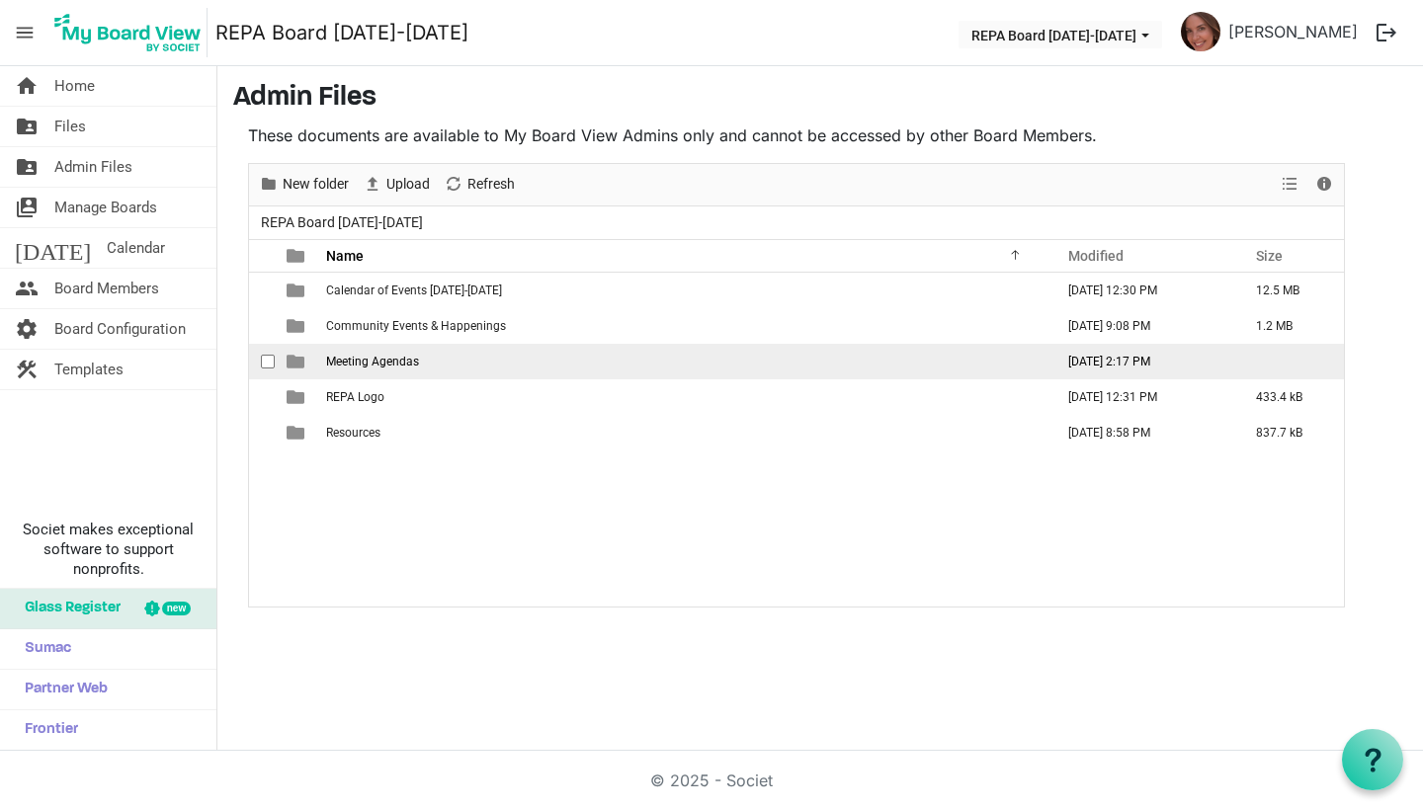
click at [344, 360] on span "Meeting Agendas" at bounding box center [372, 362] width 93 height 14
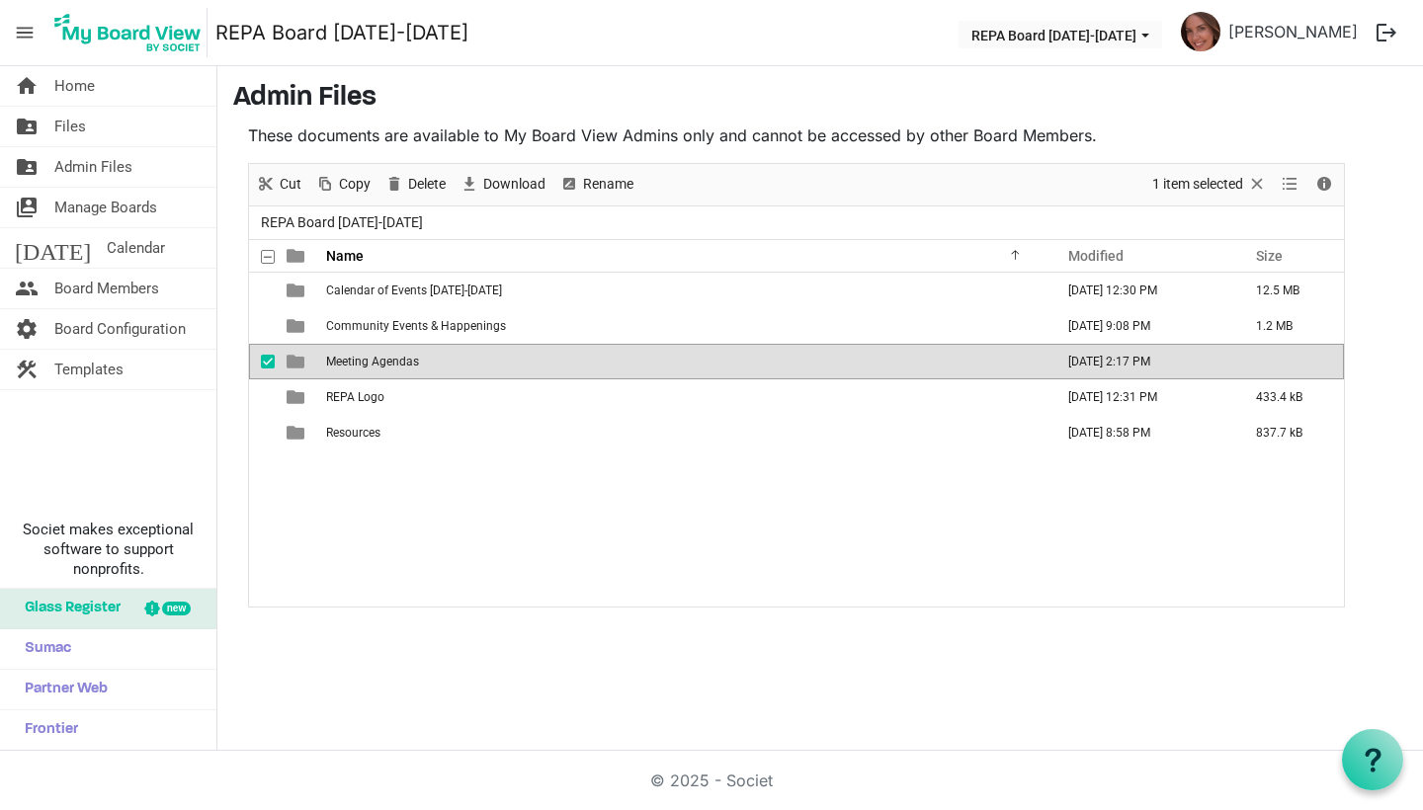
click at [344, 360] on span "Meeting Agendas" at bounding box center [372, 362] width 93 height 14
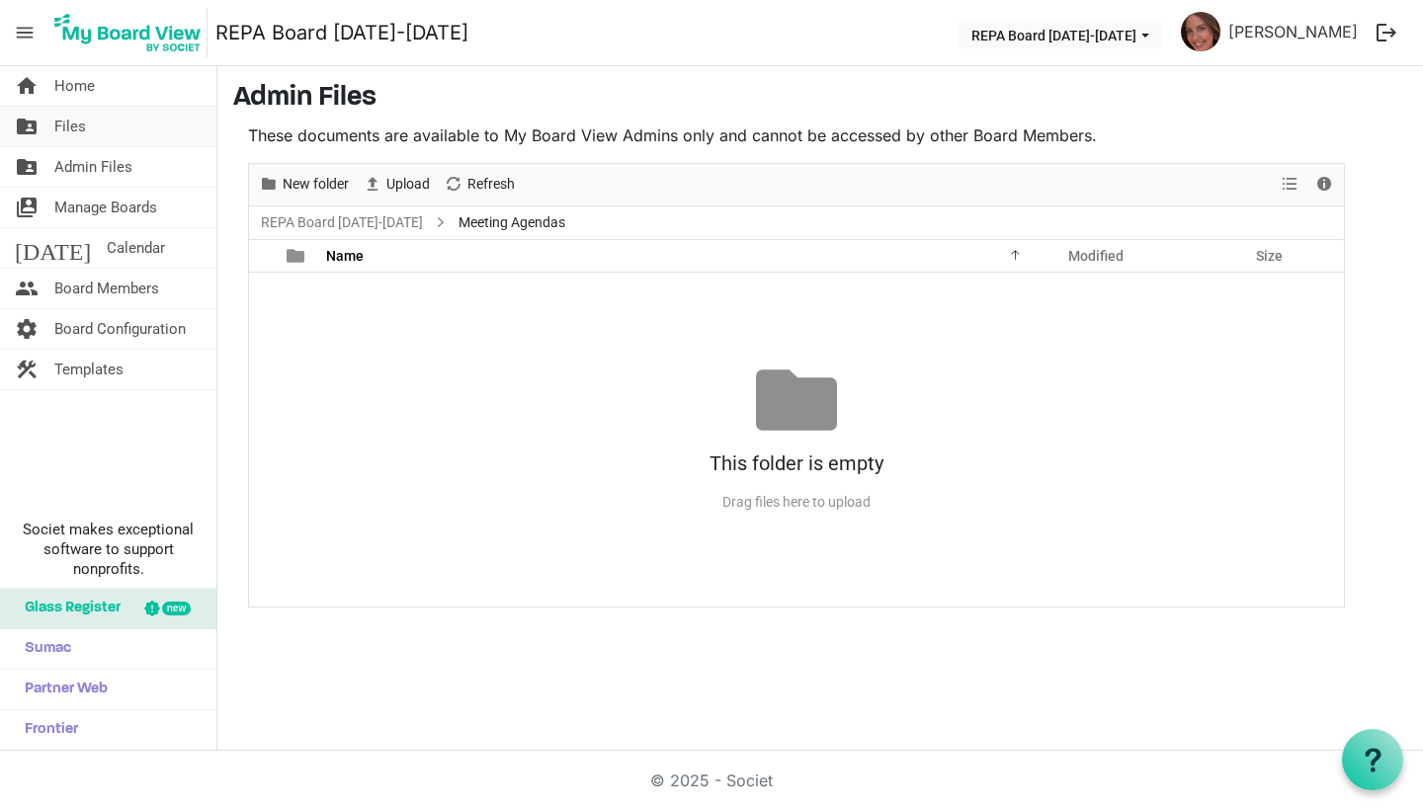
click at [66, 142] on span "Files" at bounding box center [70, 127] width 32 height 40
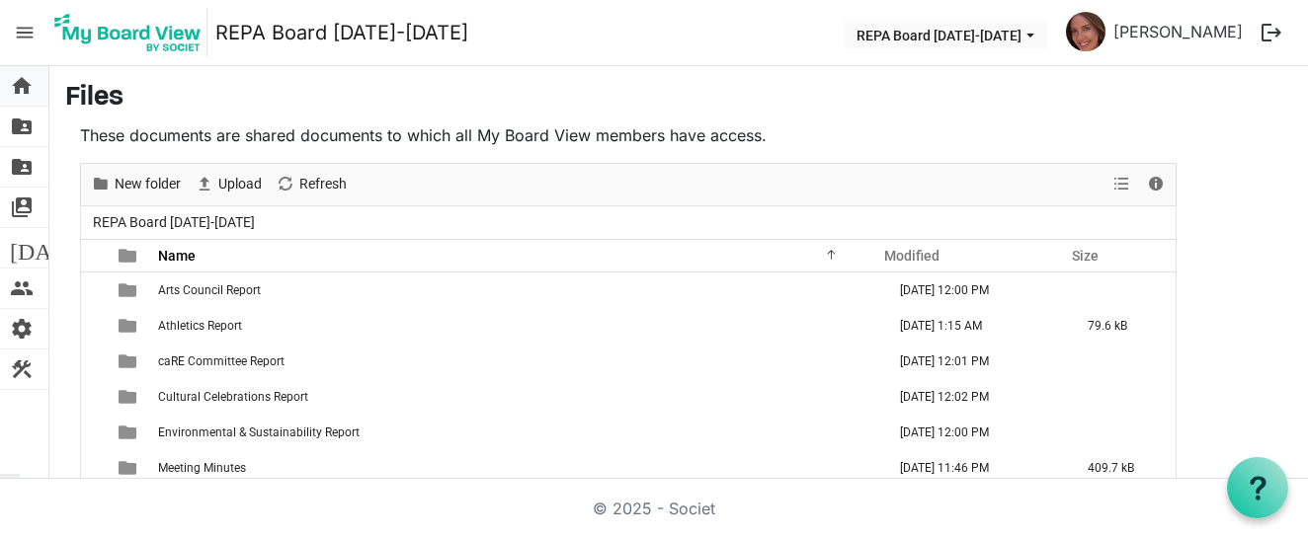
click at [26, 76] on span "home" at bounding box center [22, 86] width 24 height 40
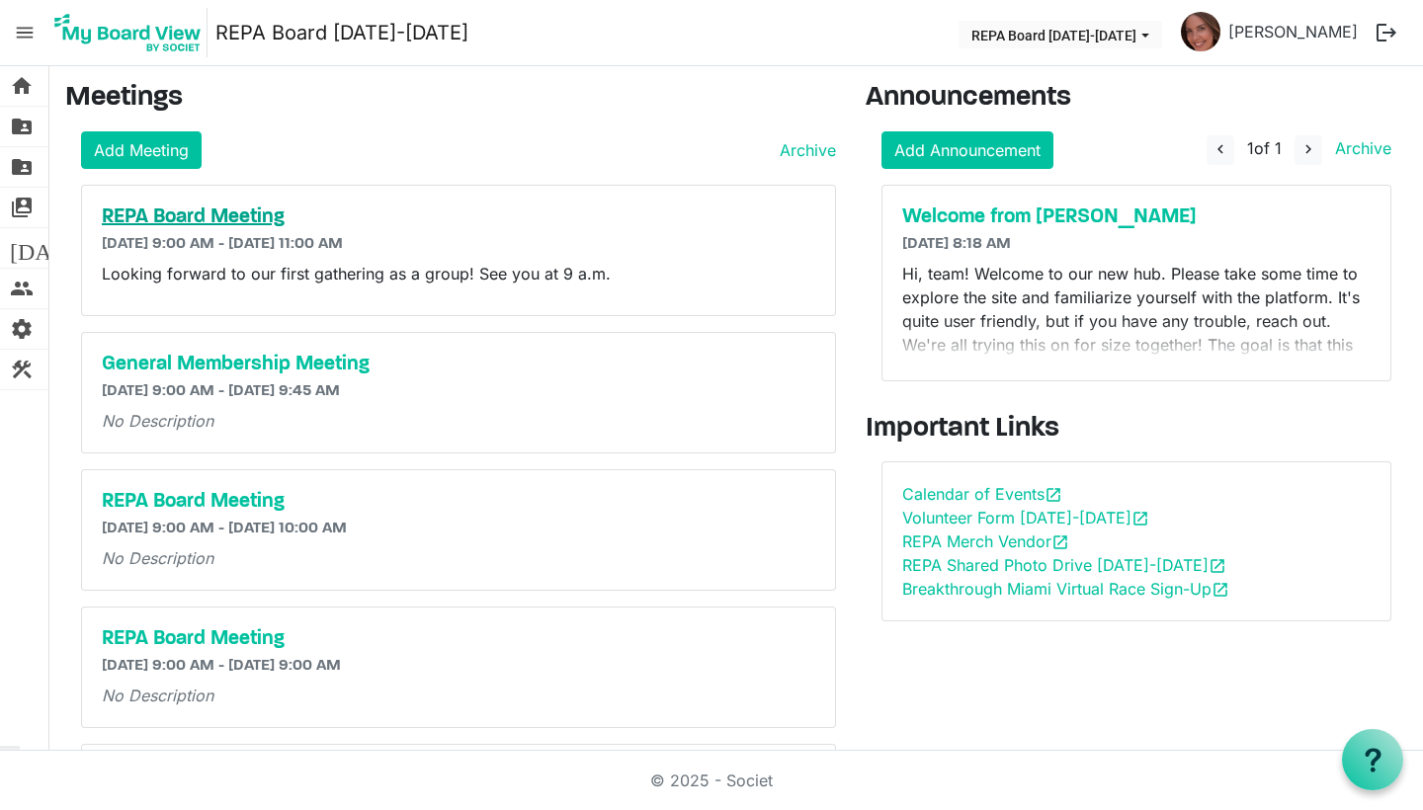
click at [172, 214] on h5 "REPA Board Meeting" at bounding box center [458, 218] width 713 height 24
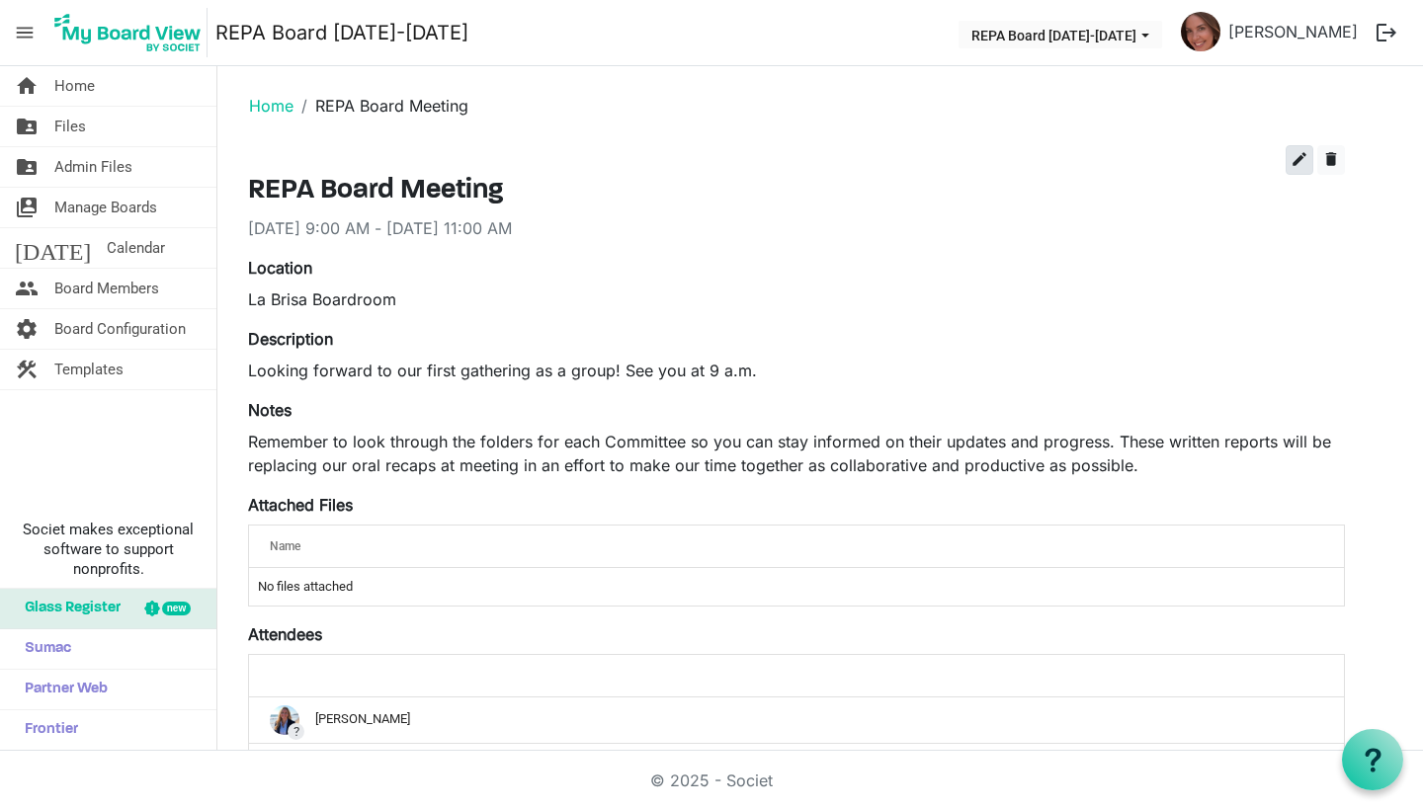
click at [1287, 162] on button "edit" at bounding box center [1299, 160] width 28 height 30
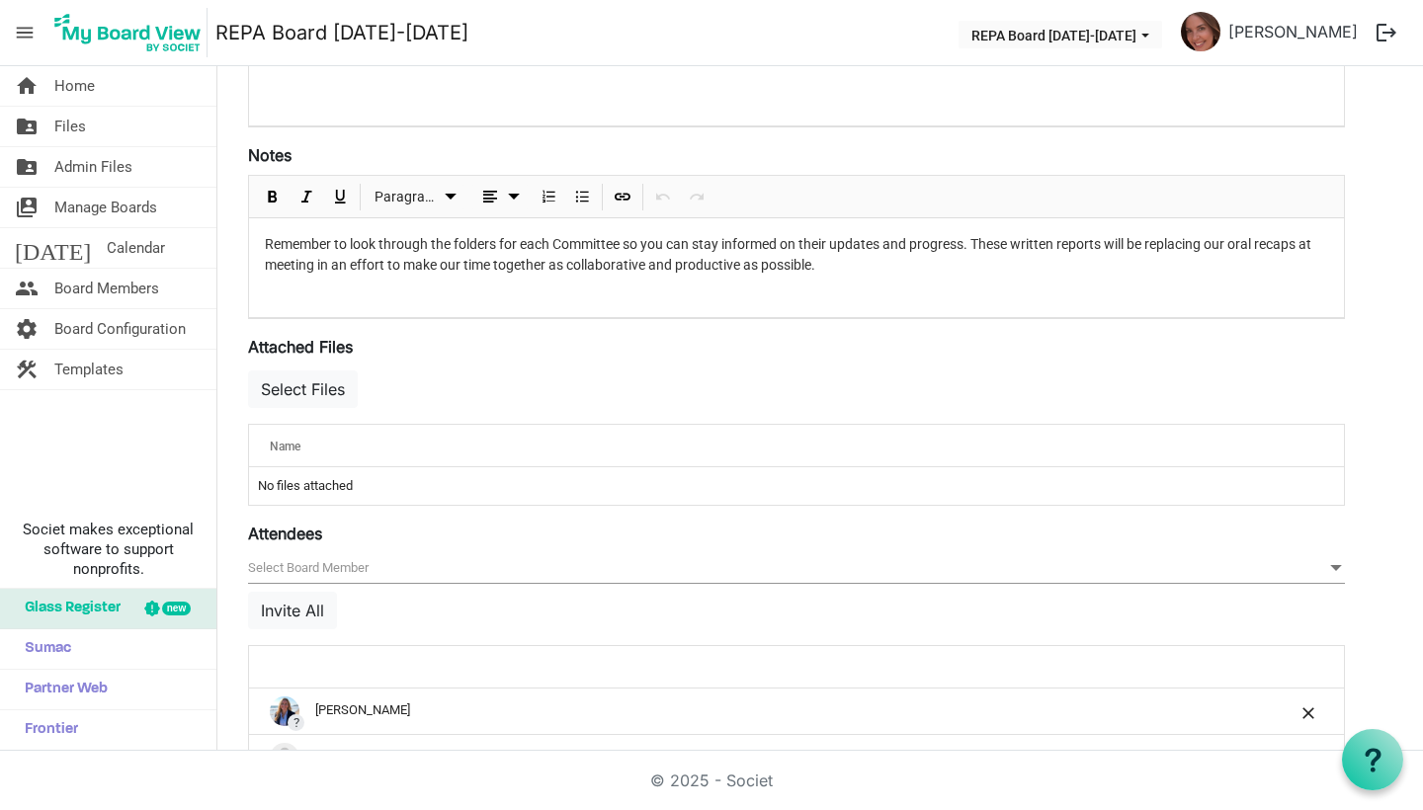
scroll to position [509, 0]
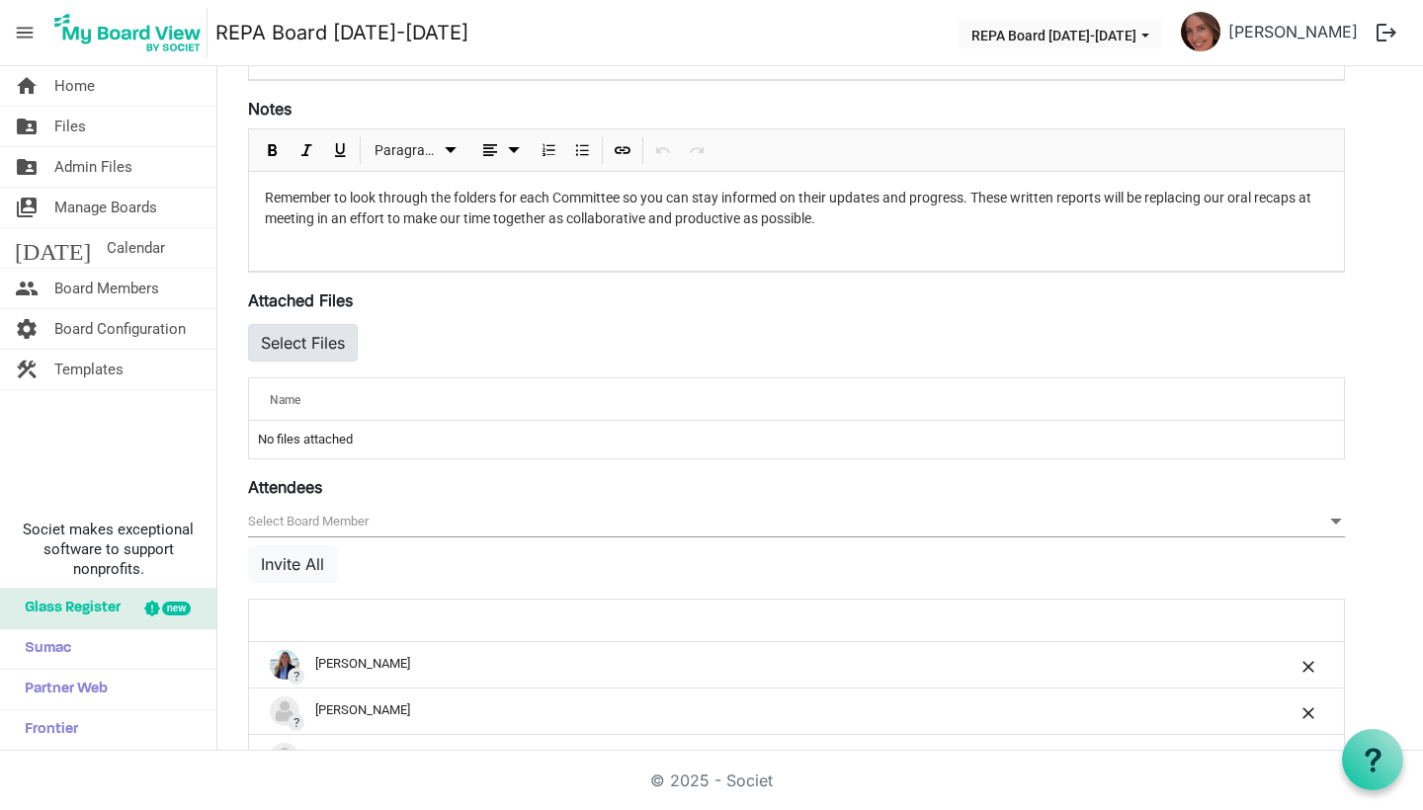
click at [307, 336] on button "Select Files" at bounding box center [303, 343] width 110 height 38
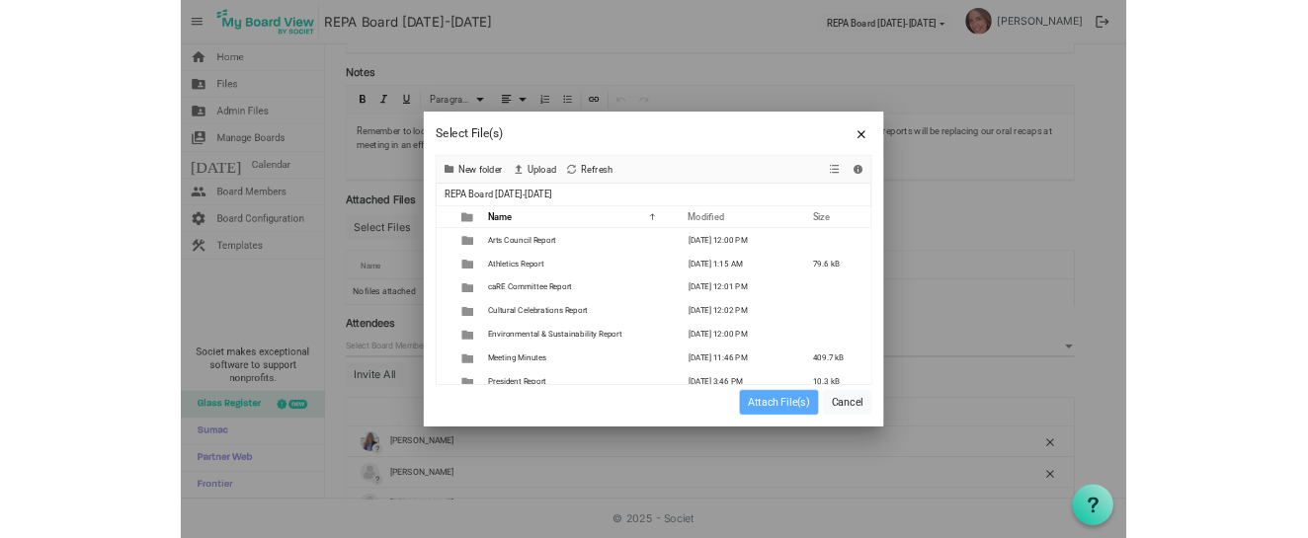
scroll to position [0, 0]
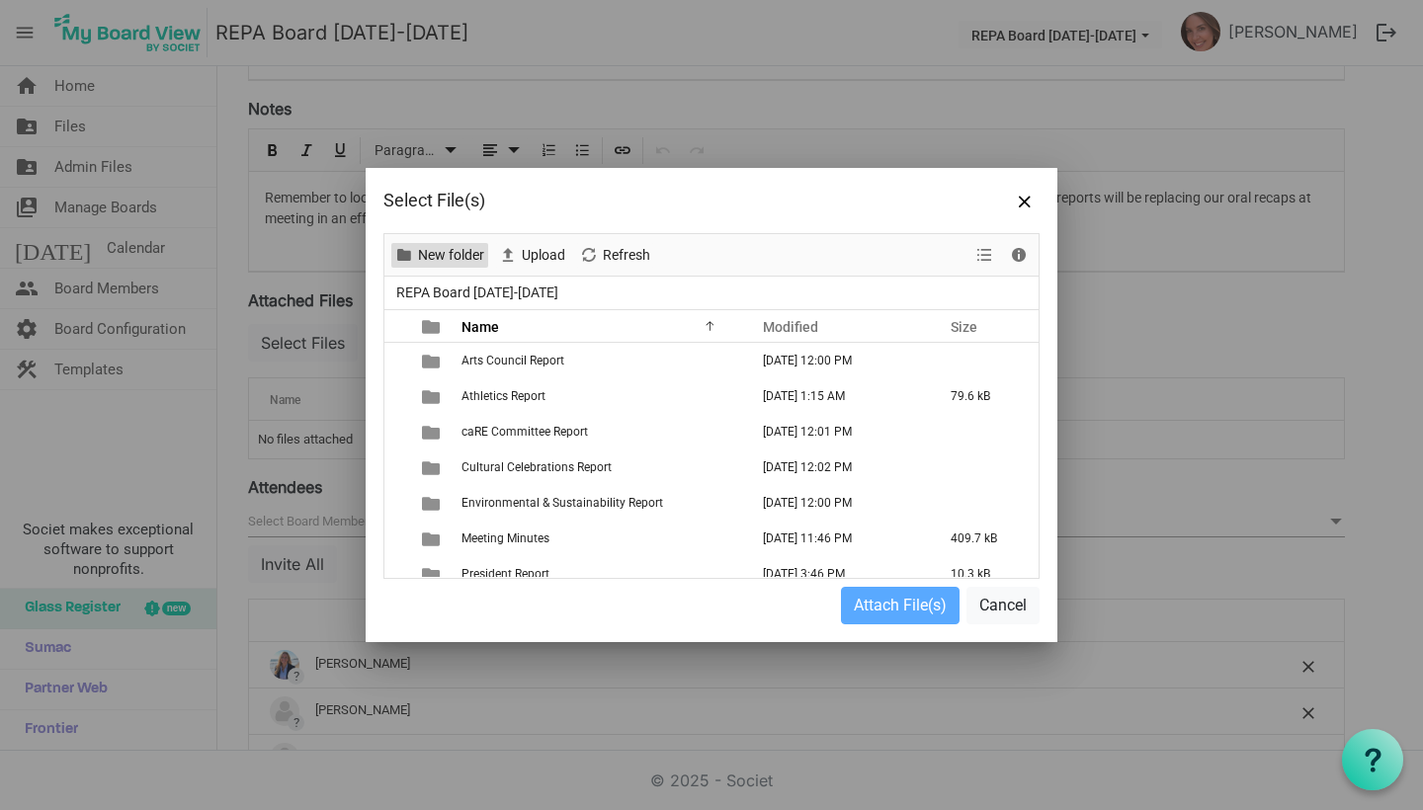
click at [436, 256] on span "New folder" at bounding box center [451, 255] width 70 height 25
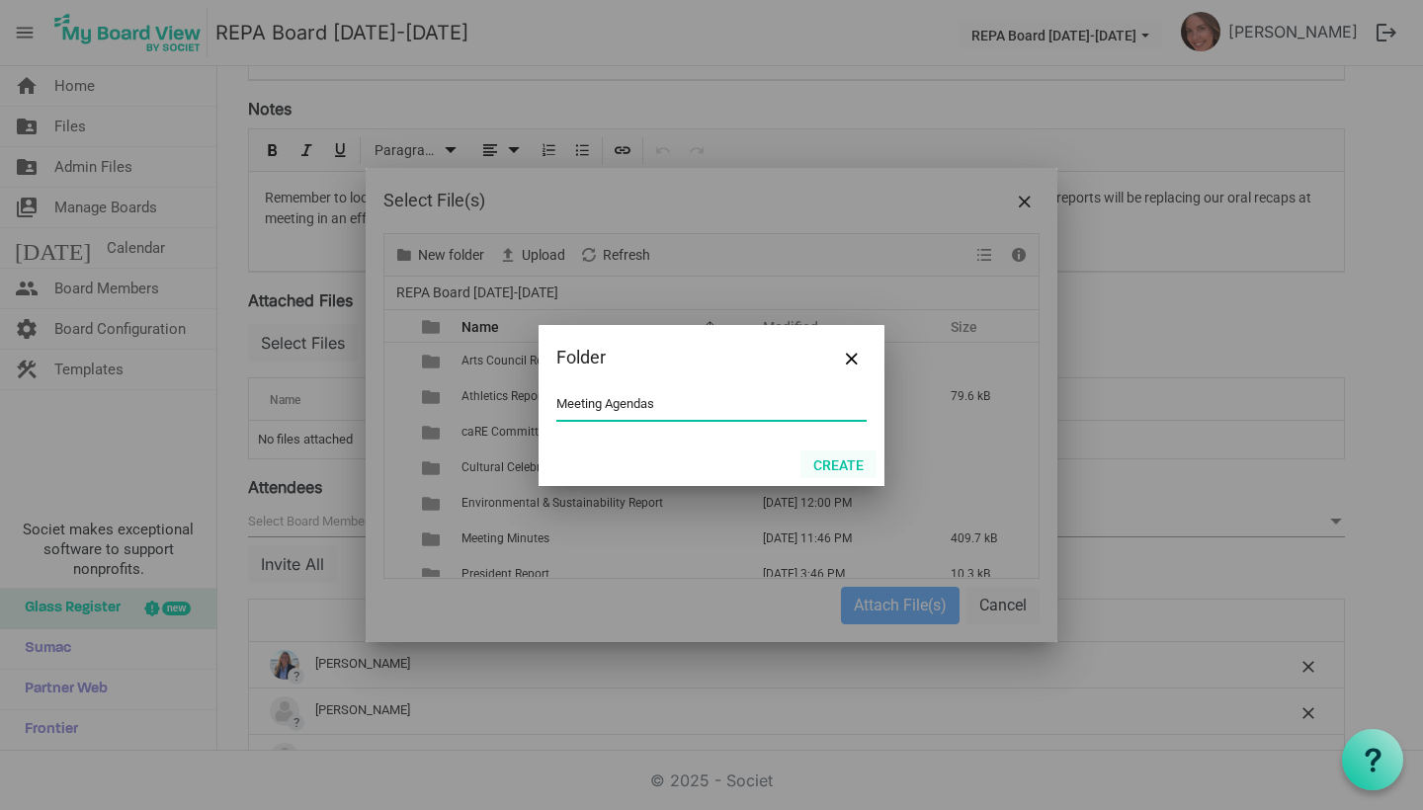
type input "Meeting Agendas"
click at [847, 472] on button "Create" at bounding box center [838, 465] width 76 height 28
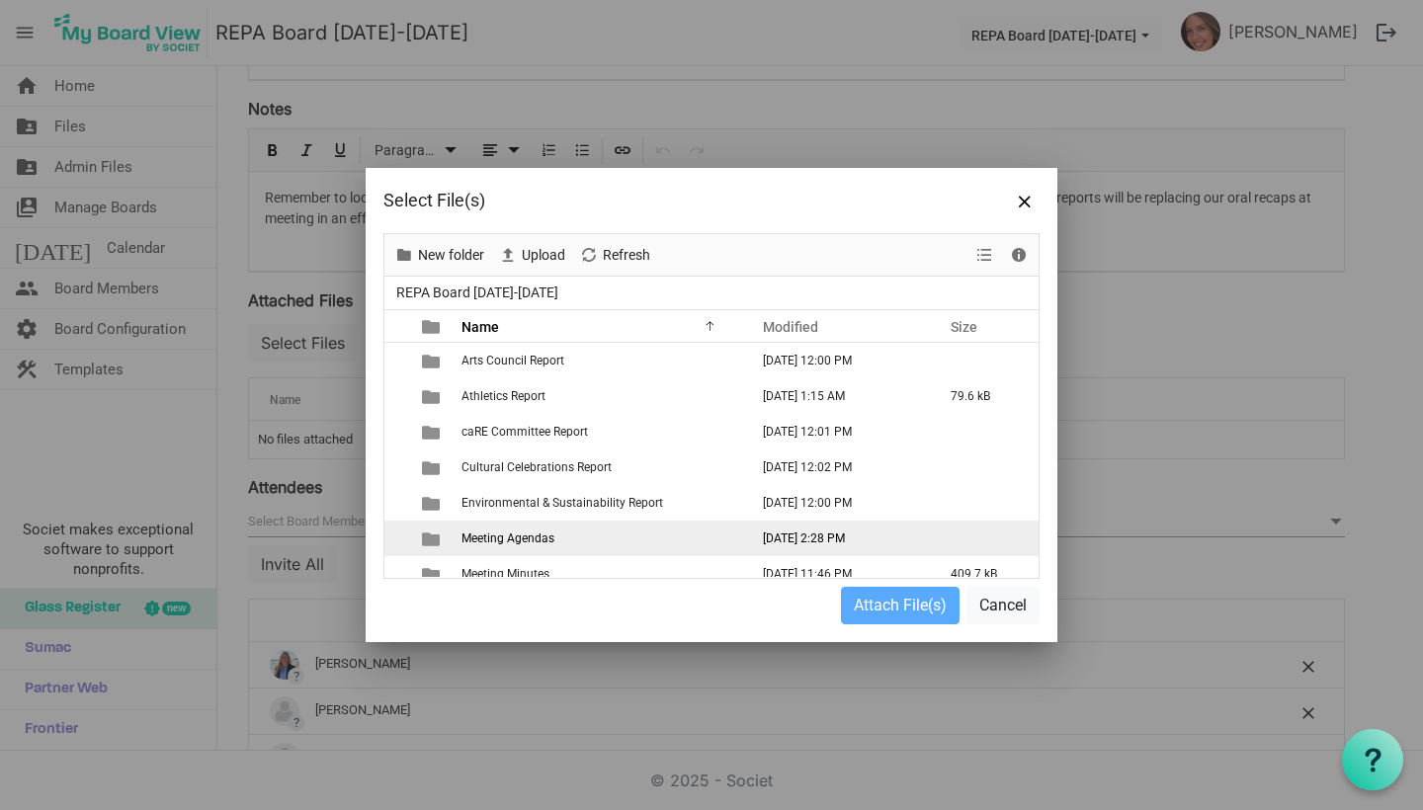
click at [484, 539] on span "Meeting Agendas" at bounding box center [507, 539] width 93 height 14
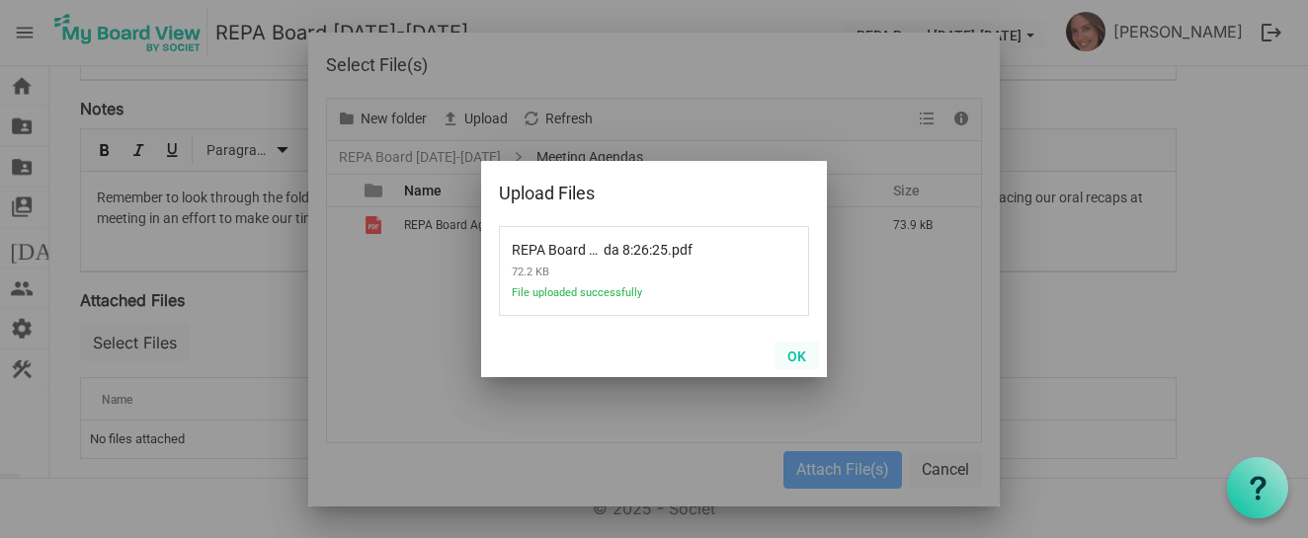
click at [797, 358] on button "OK" at bounding box center [797, 356] width 44 height 28
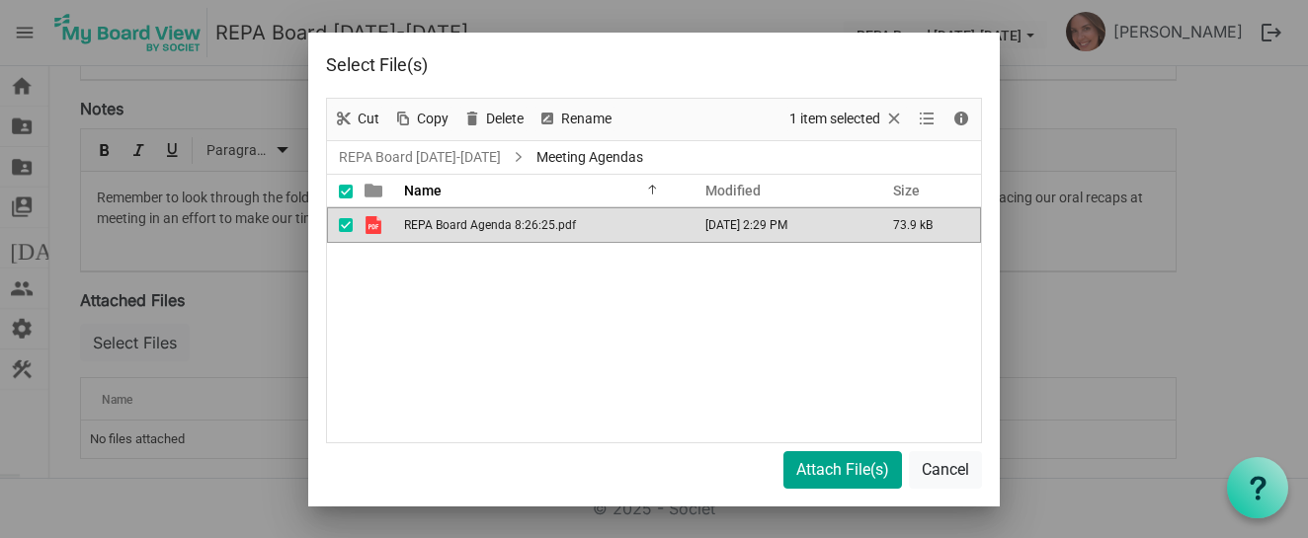
click at [813, 477] on button "Attach File(s)" at bounding box center [843, 471] width 119 height 38
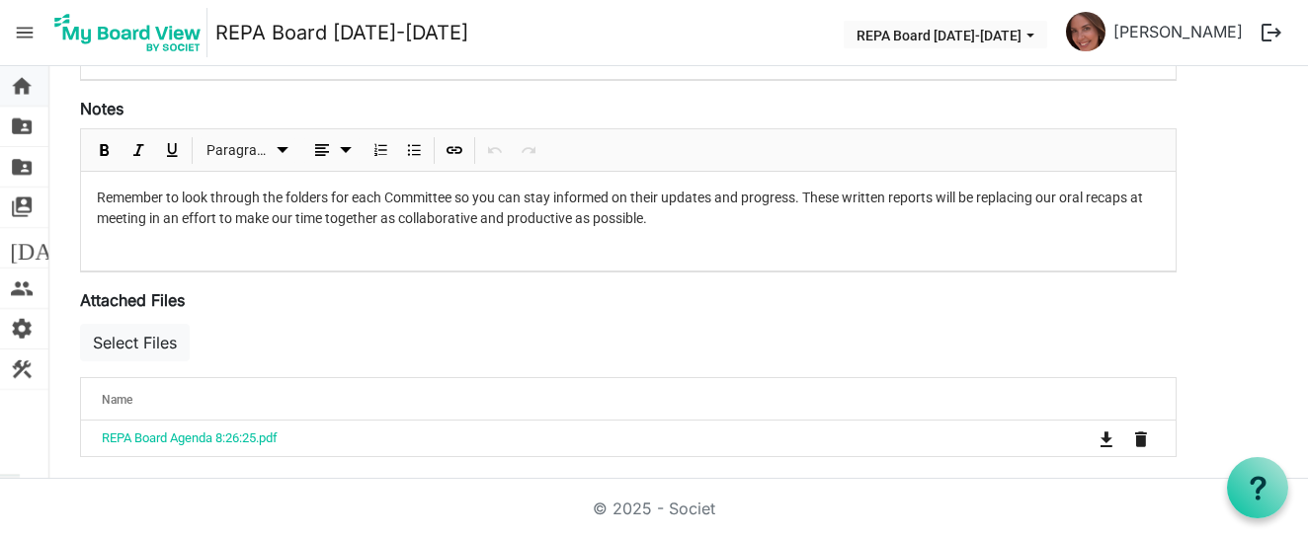
click at [25, 98] on span "home" at bounding box center [22, 86] width 24 height 40
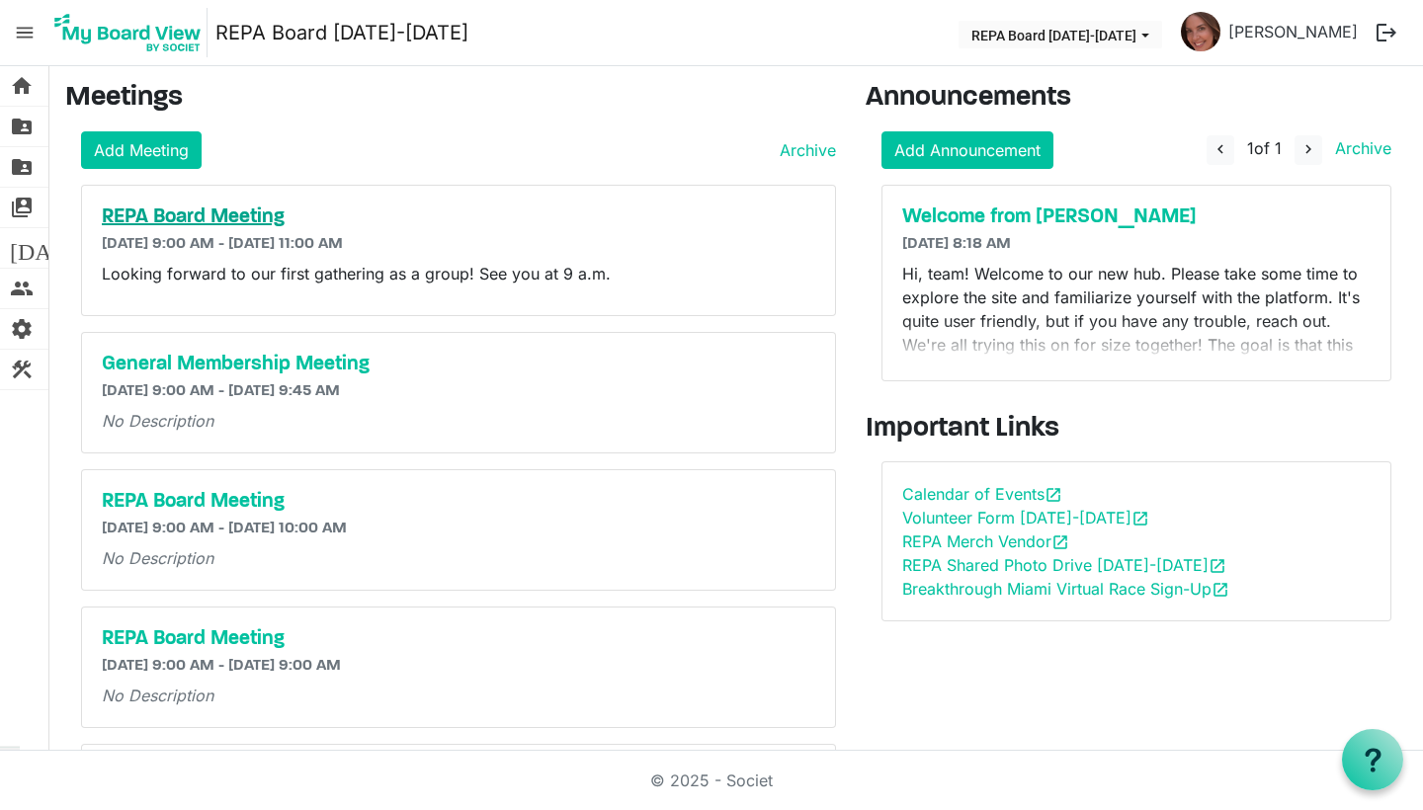
click at [211, 211] on h5 "REPA Board Meeting" at bounding box center [458, 218] width 713 height 24
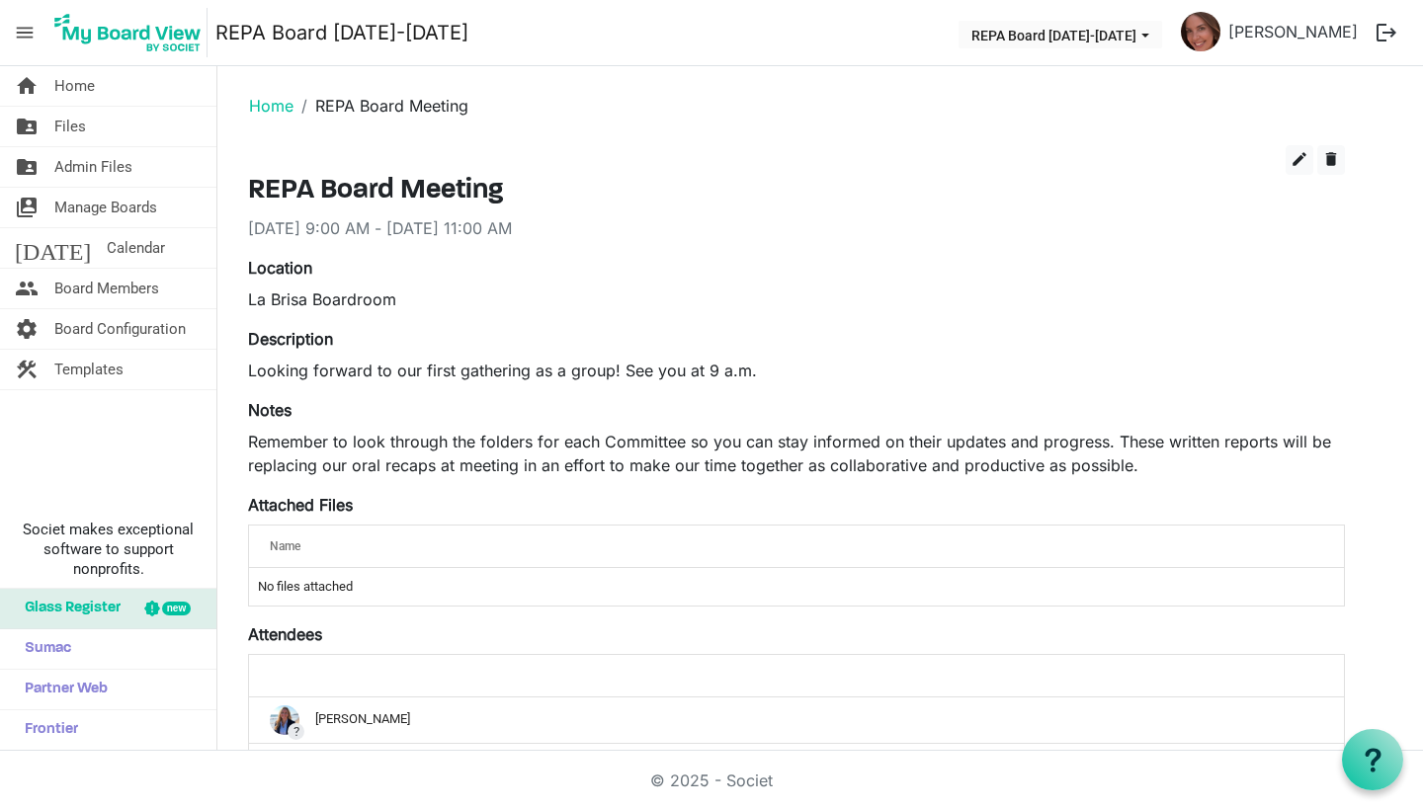
click at [321, 502] on label "Attached Files" at bounding box center [300, 505] width 105 height 24
click at [1297, 158] on span "edit" at bounding box center [1299, 159] width 18 height 18
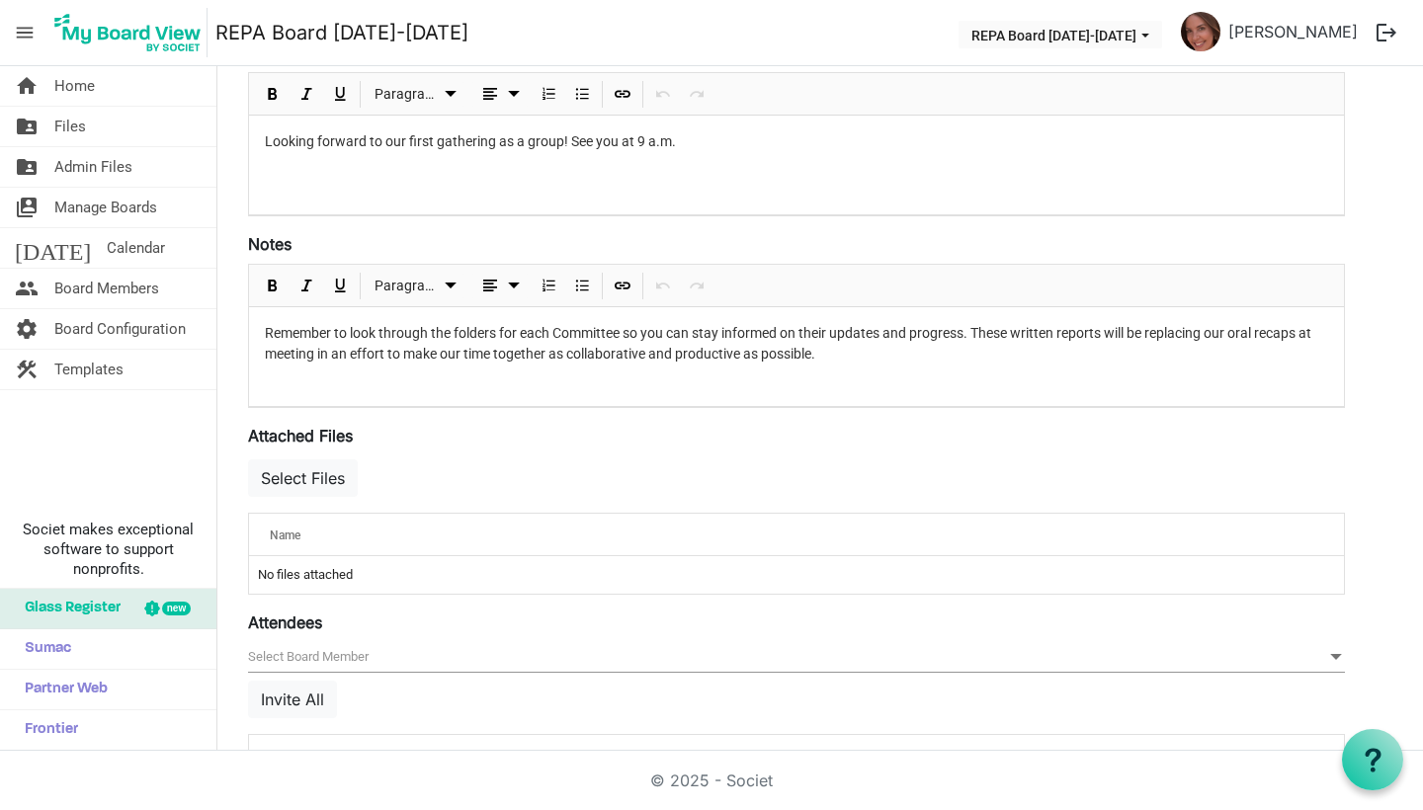
scroll to position [381, 0]
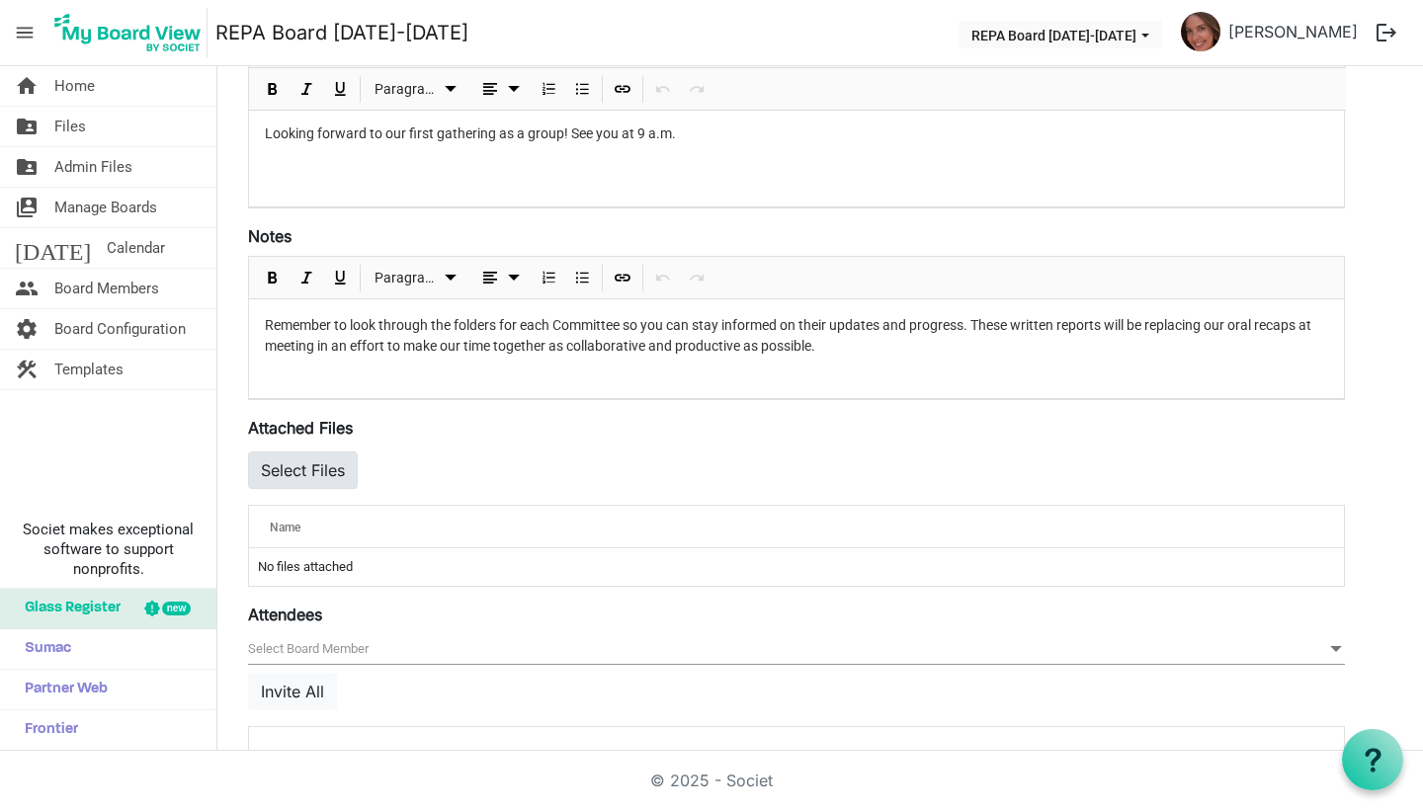
click at [282, 473] on button "Select Files" at bounding box center [303, 471] width 110 height 38
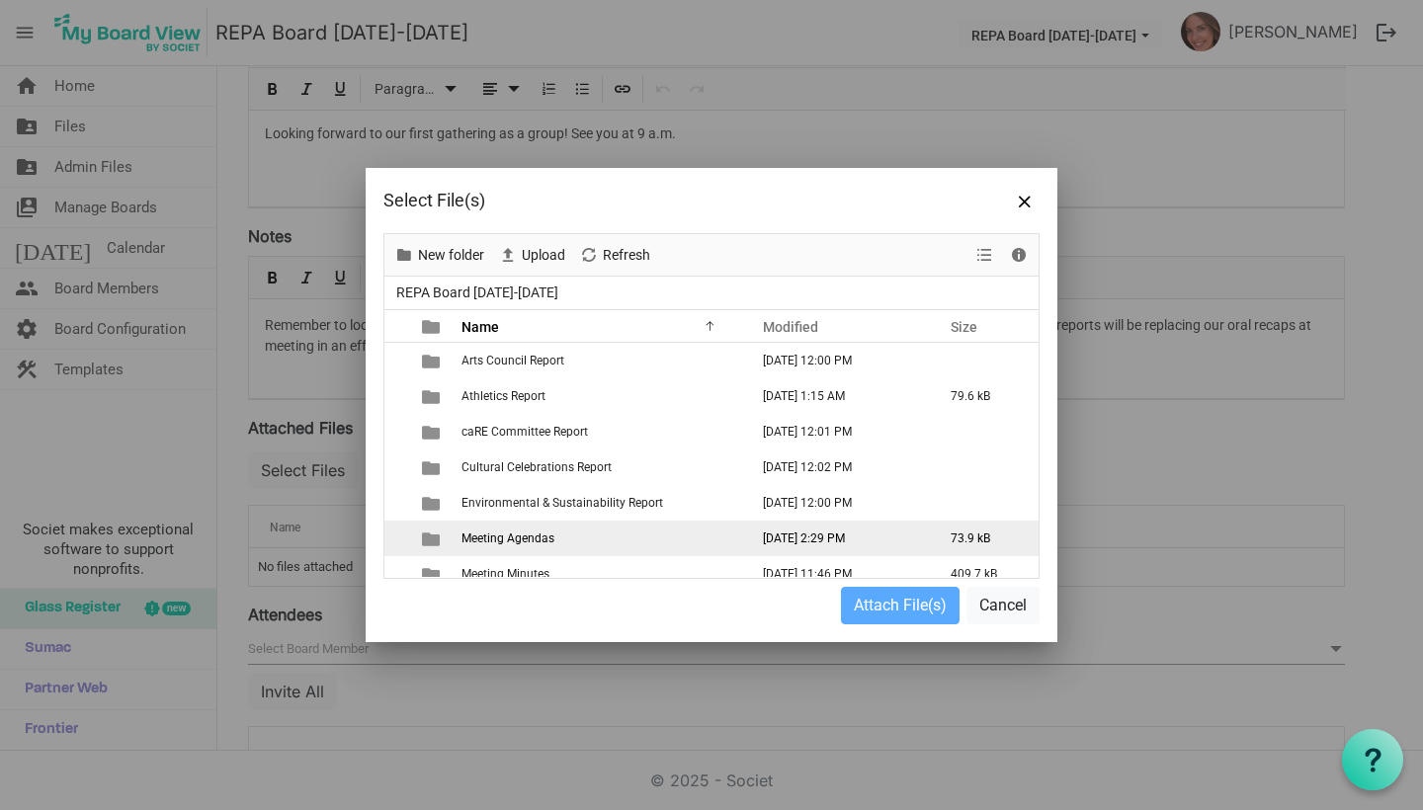
click at [487, 533] on span "Meeting Agendas" at bounding box center [507, 539] width 93 height 14
click at [472, 538] on span "Meeting Agendas" at bounding box center [507, 539] width 93 height 14
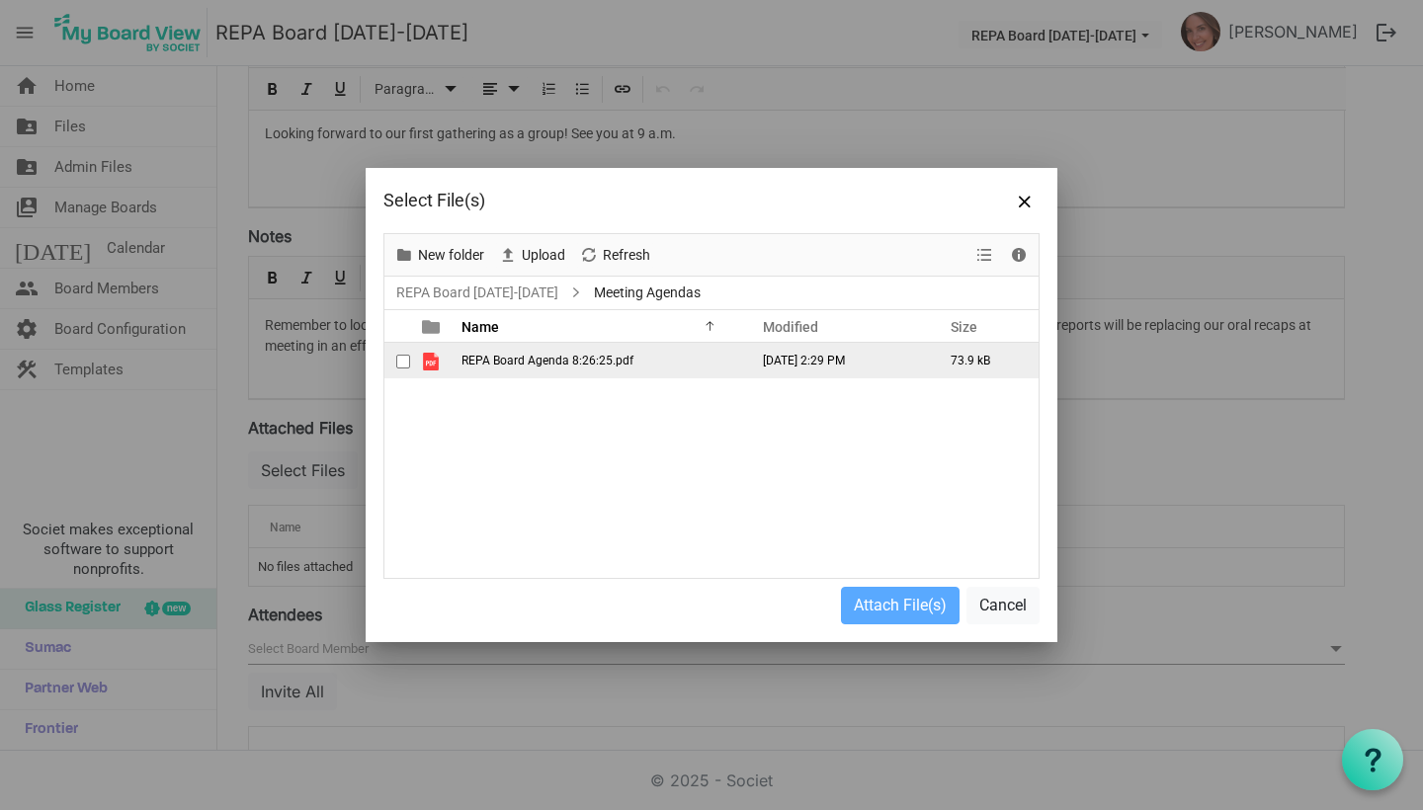
click at [503, 360] on span "REPA Board Agenda 8:26:25.pdf" at bounding box center [547, 361] width 172 height 14
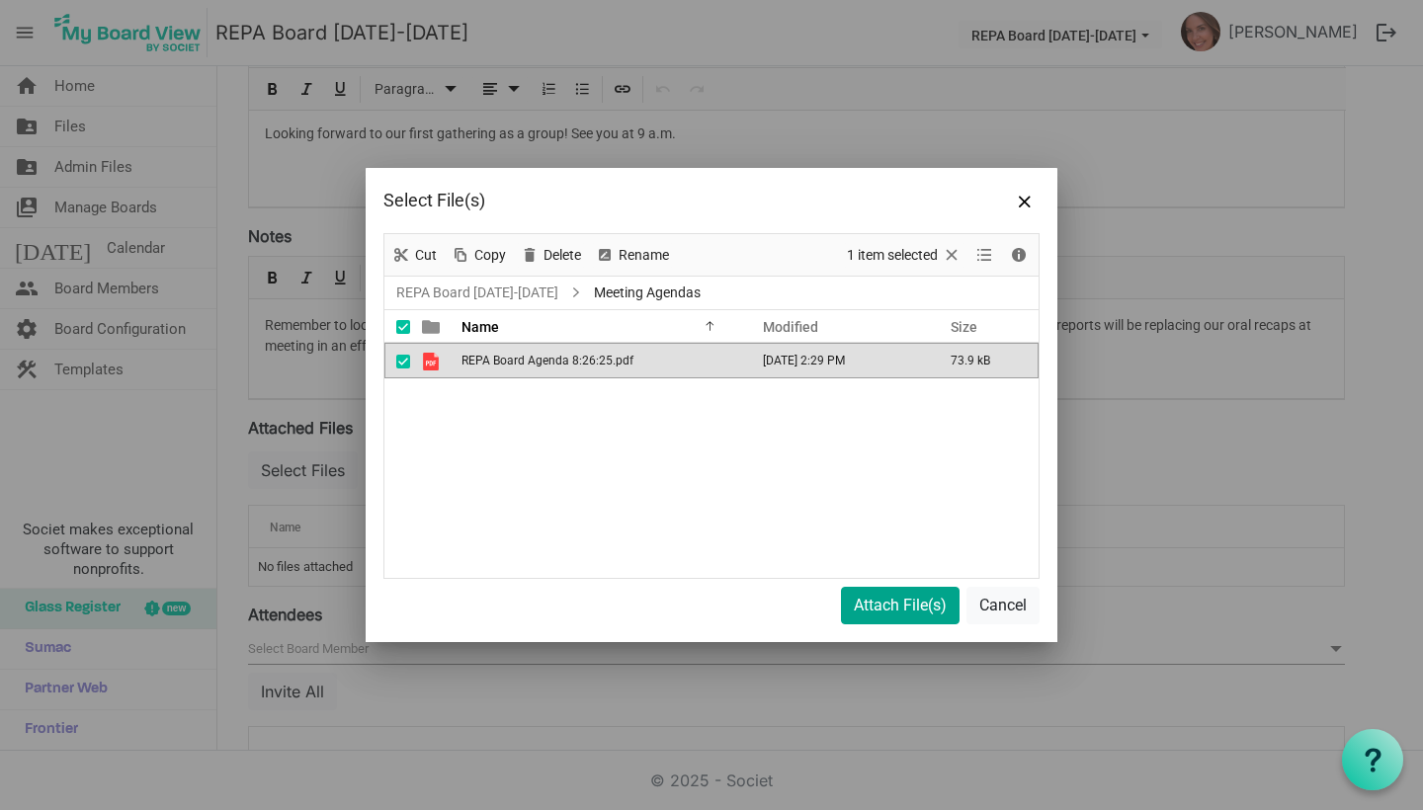
click at [886, 608] on button "Attach File(s)" at bounding box center [900, 606] width 119 height 38
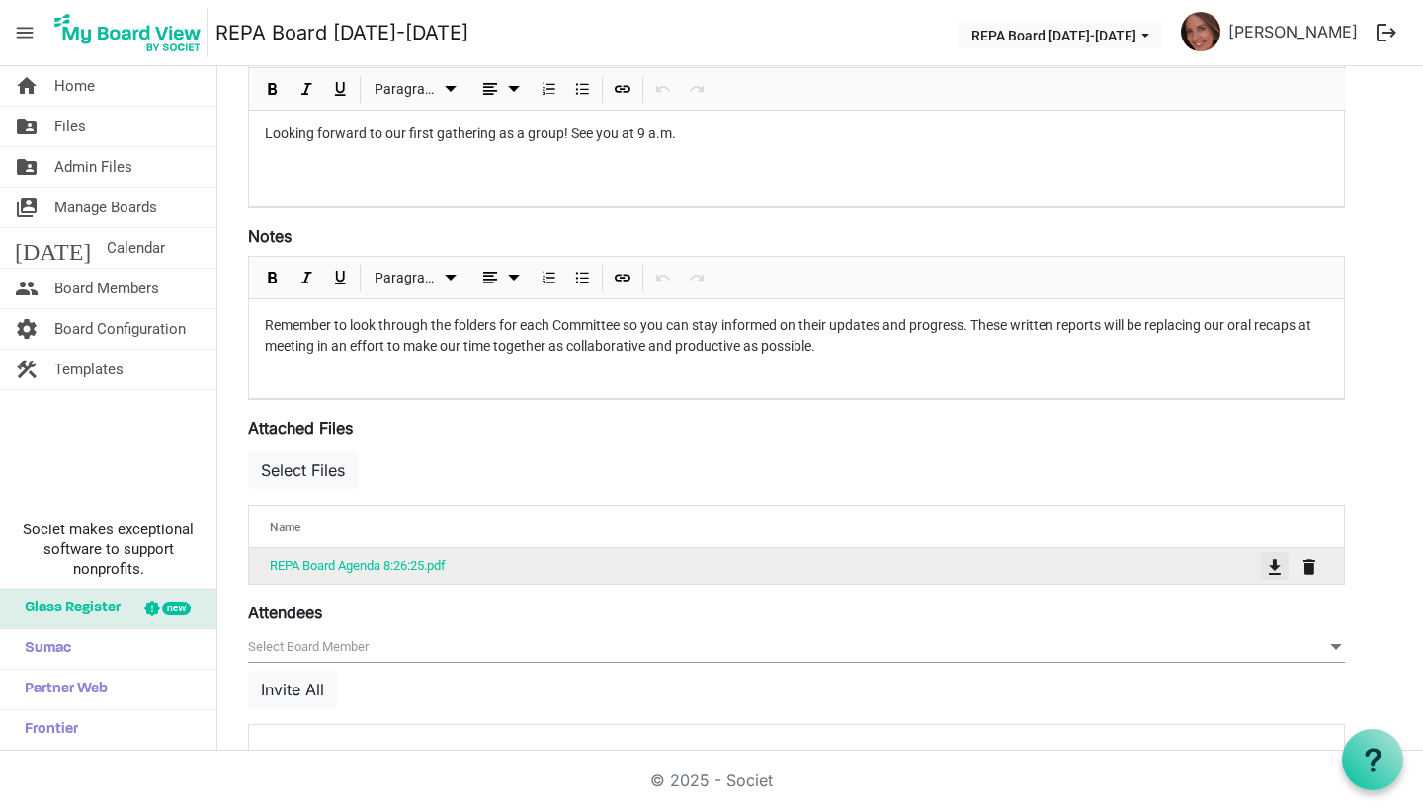
click at [1275, 564] on span "is Command column column header" at bounding box center [1275, 567] width 12 height 16
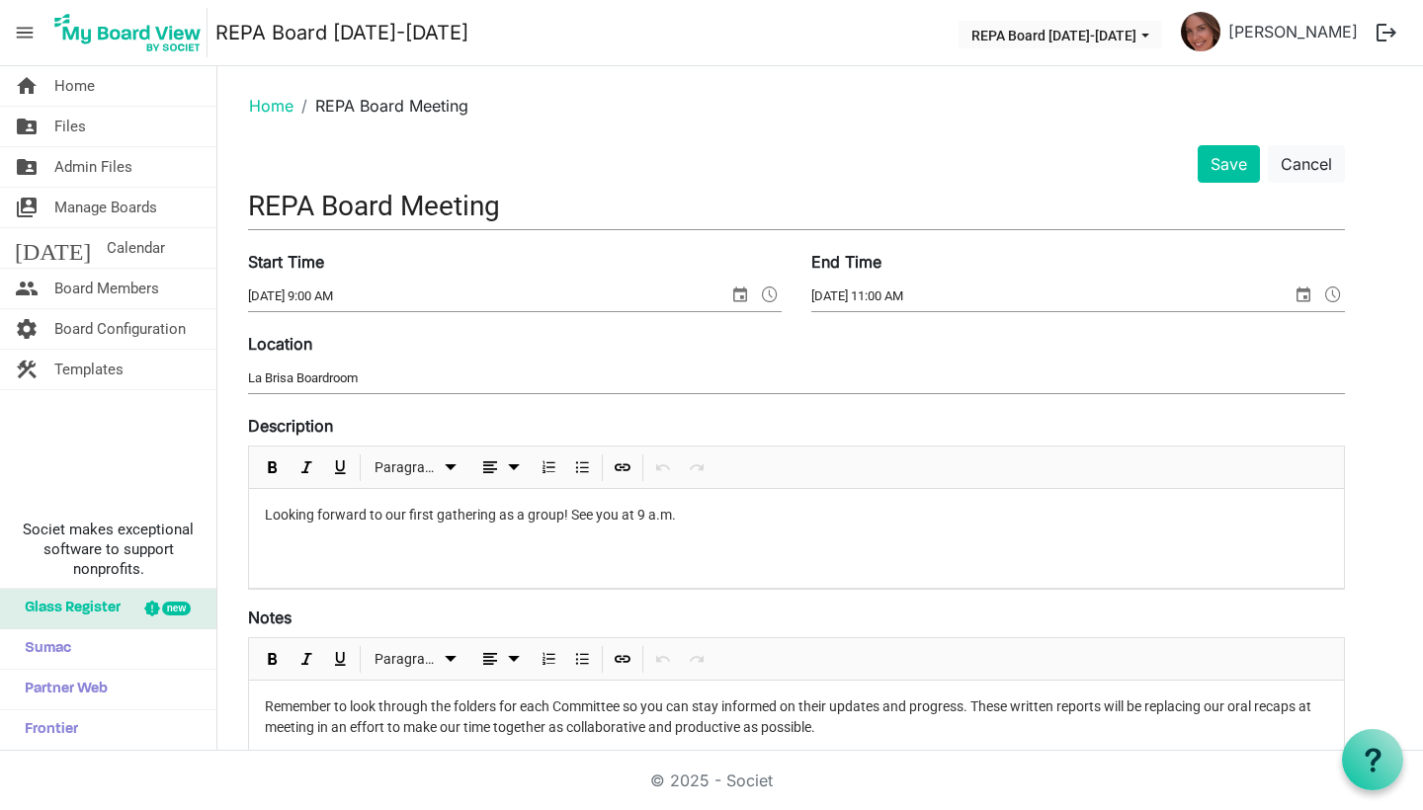
scroll to position [0, 0]
click at [1229, 178] on button "Save" at bounding box center [1228, 164] width 62 height 38
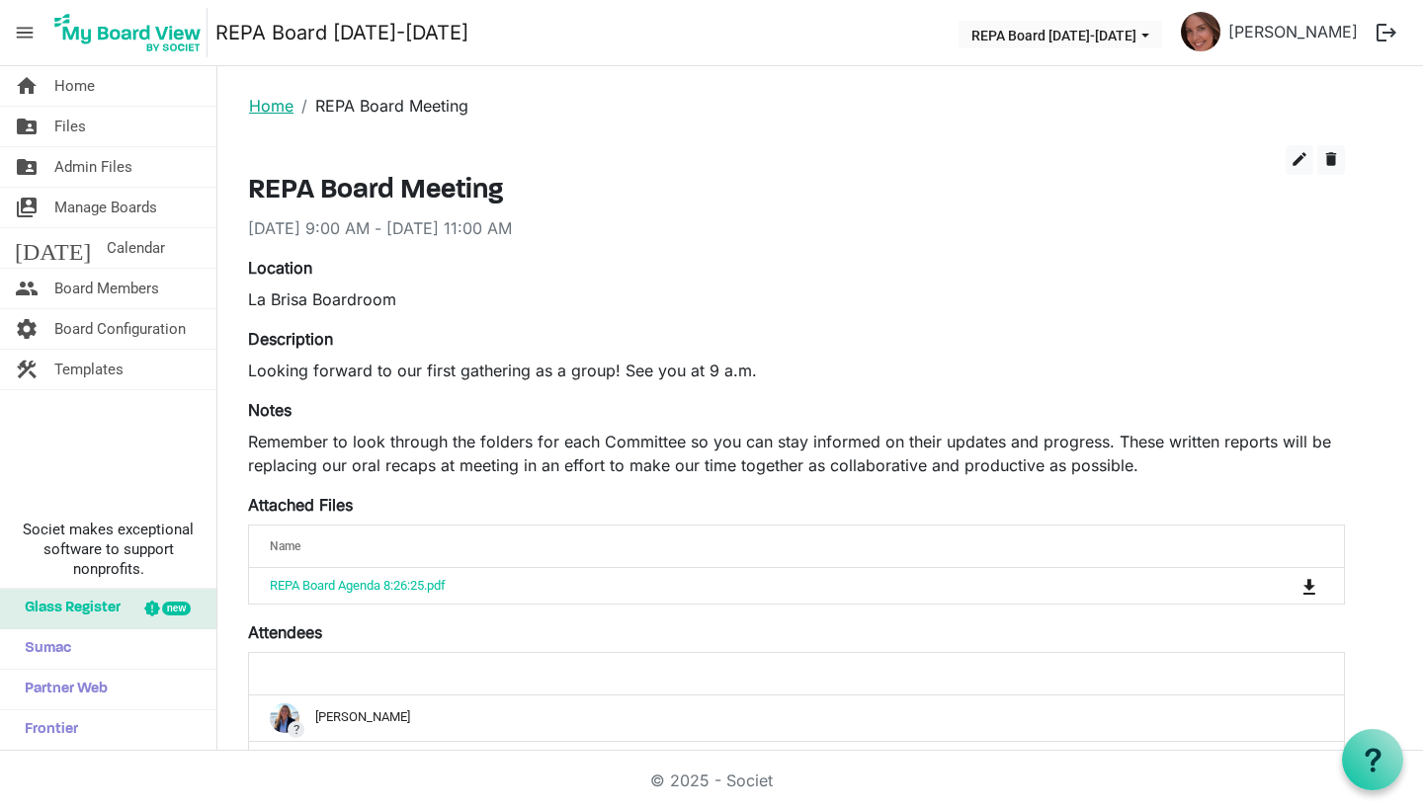
click at [262, 105] on link "Home" at bounding box center [271, 106] width 44 height 20
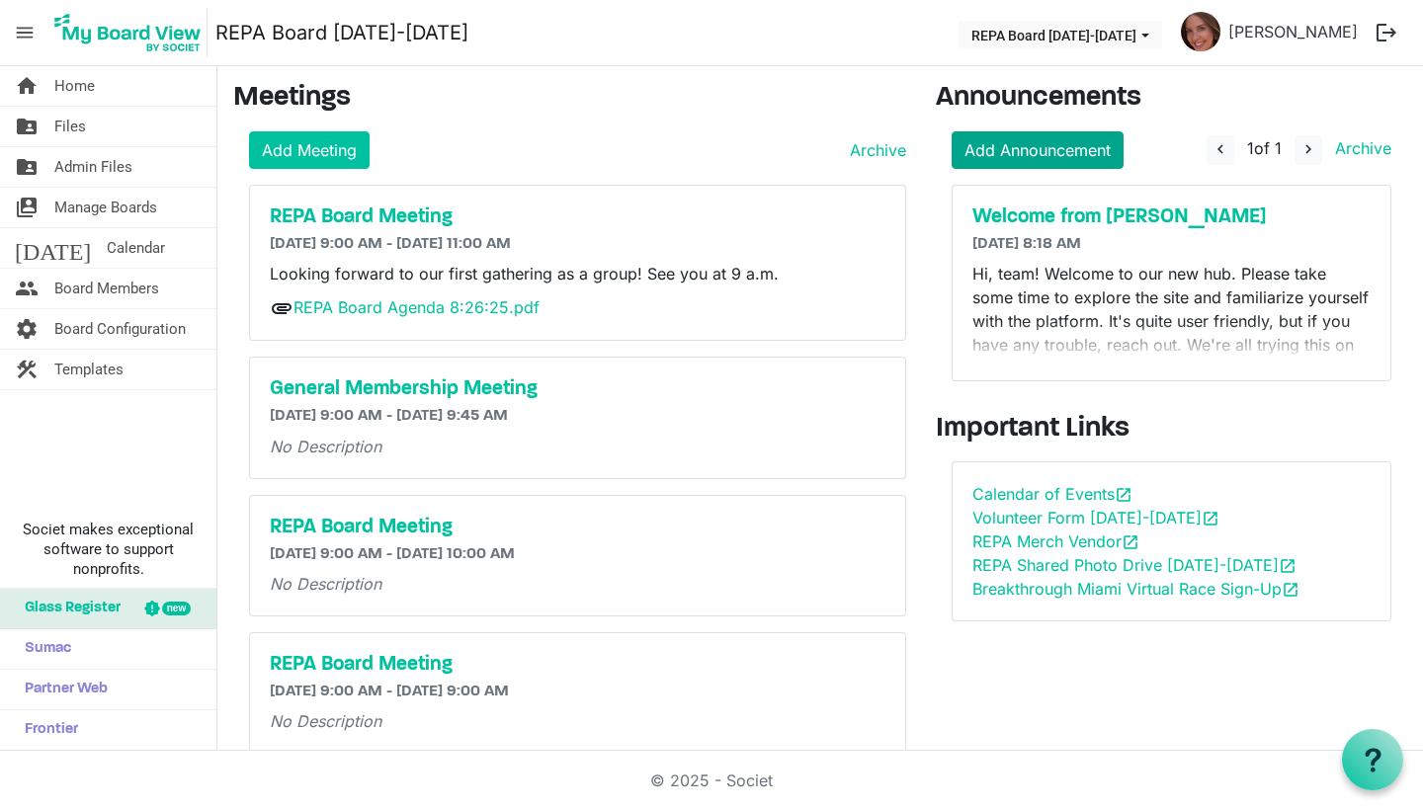
click at [1071, 144] on link "Add Announcement" at bounding box center [1037, 150] width 172 height 38
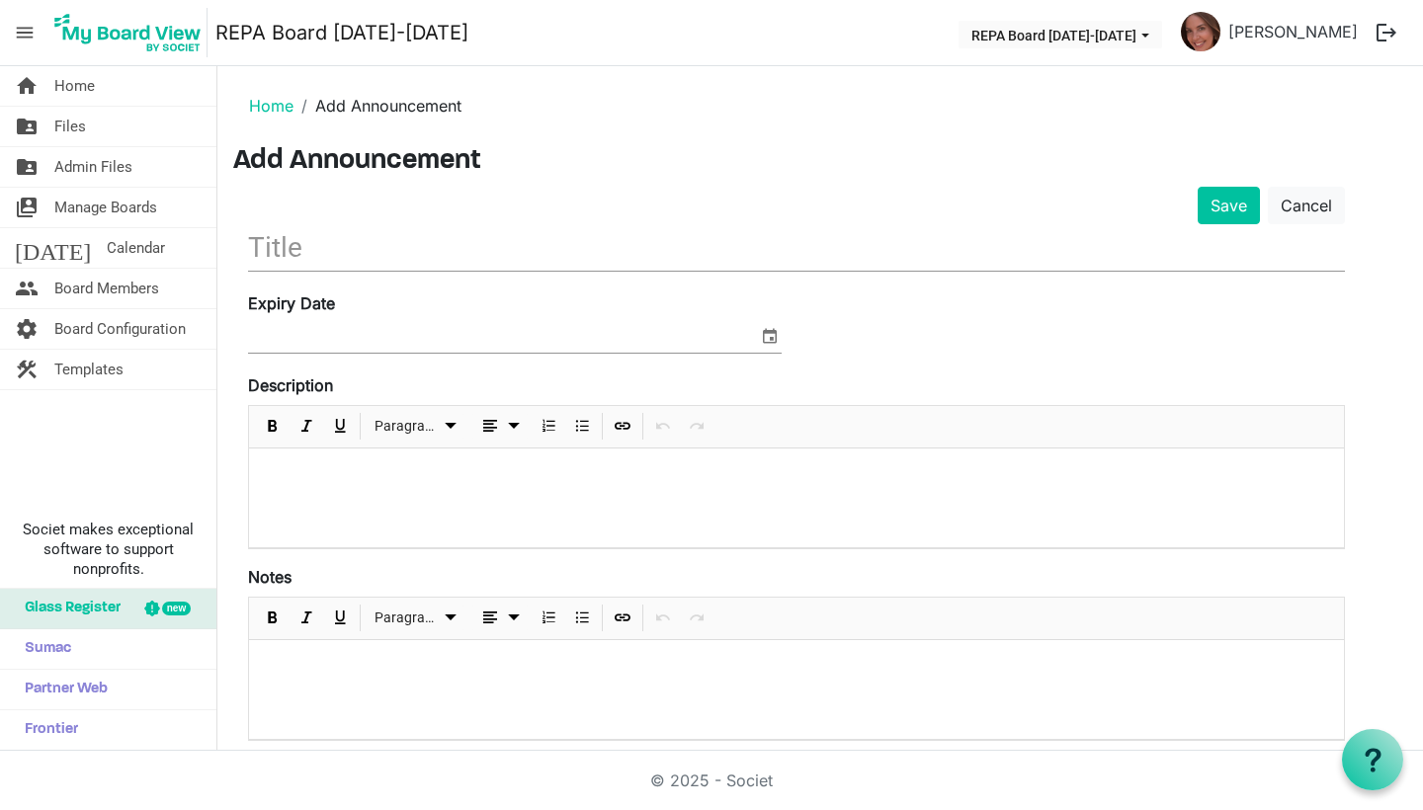
click at [808, 251] on input "text" at bounding box center [796, 247] width 1097 height 46
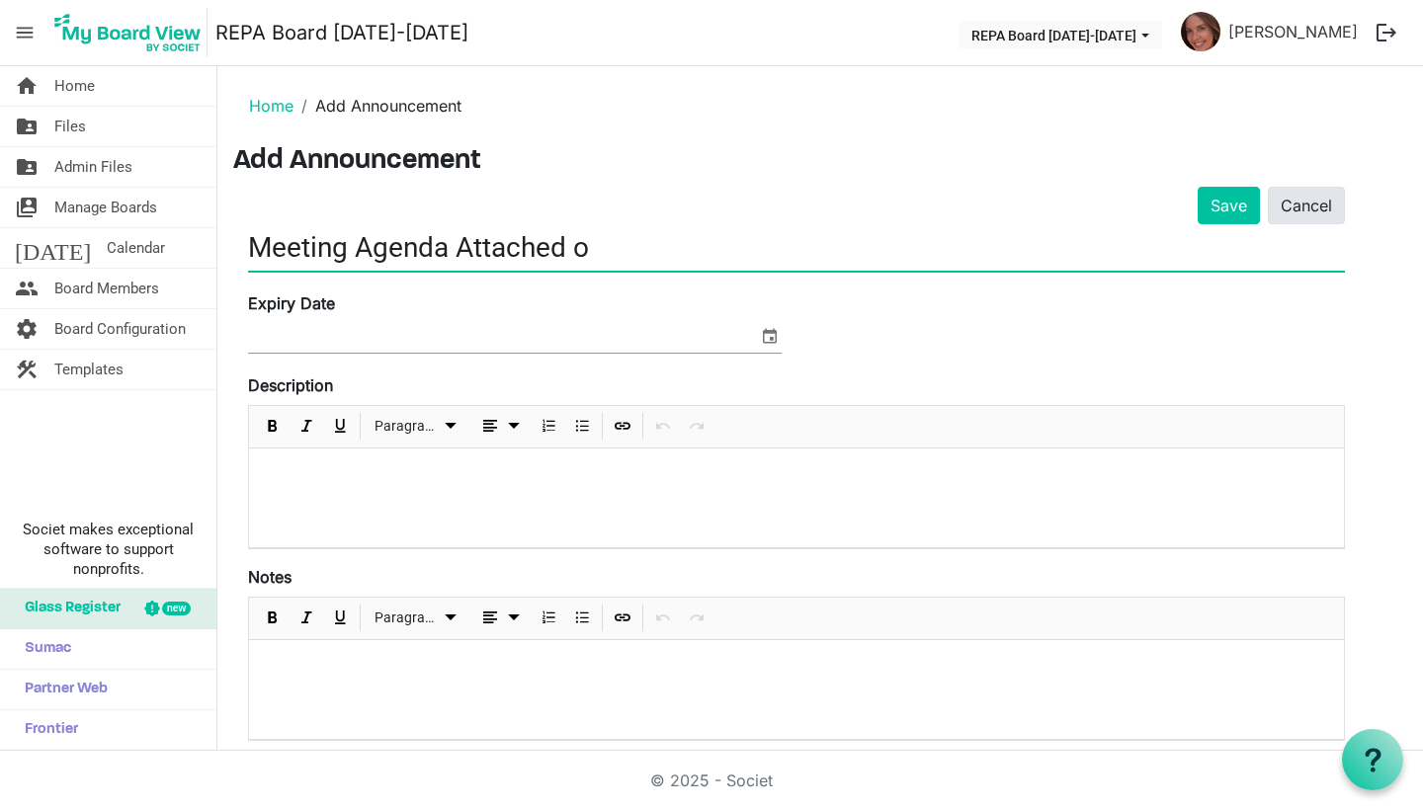
type input "Meeting Agenda Attached o"
click at [1303, 209] on link "Cancel" at bounding box center [1306, 206] width 77 height 38
